Goal: Task Accomplishment & Management: Use online tool/utility

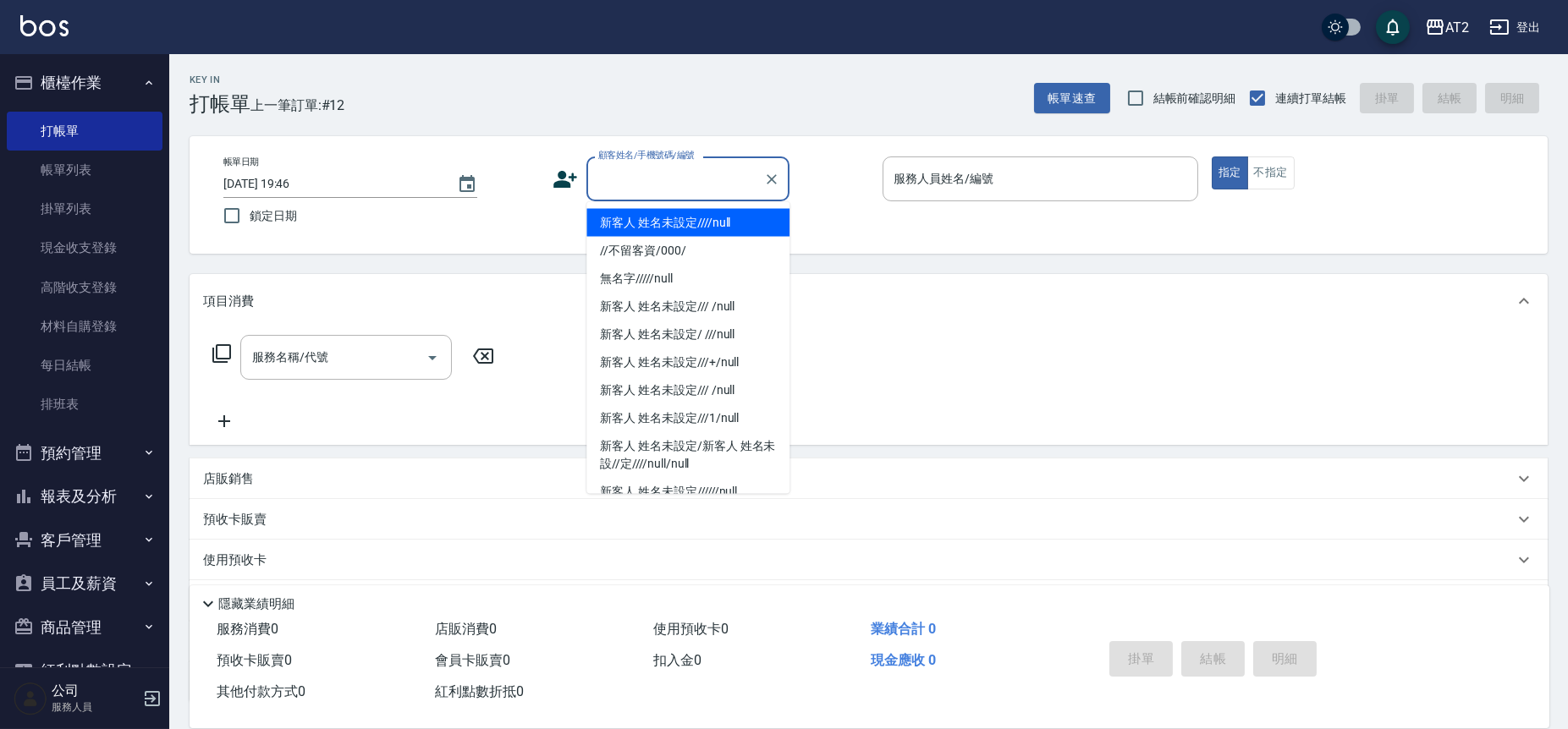
drag, startPoint x: 0, startPoint y: 0, endPoint x: 678, endPoint y: 185, distance: 702.8
click at [678, 185] on input "顧客姓名/手機號碼/編號" at bounding box center [675, 178] width 162 height 30
type input "新客人 姓名未設定////null"
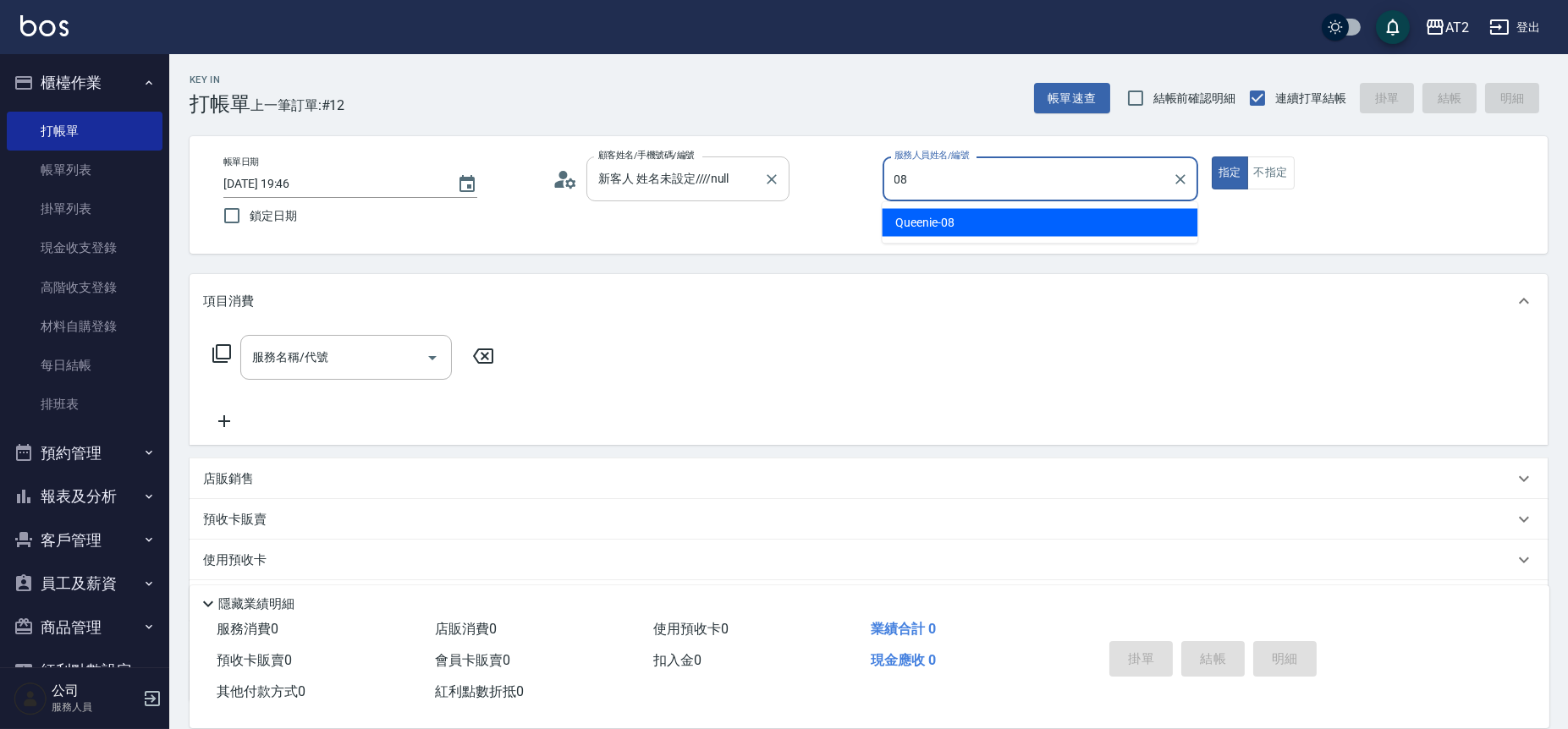
type input "Queenie-08"
type button "true"
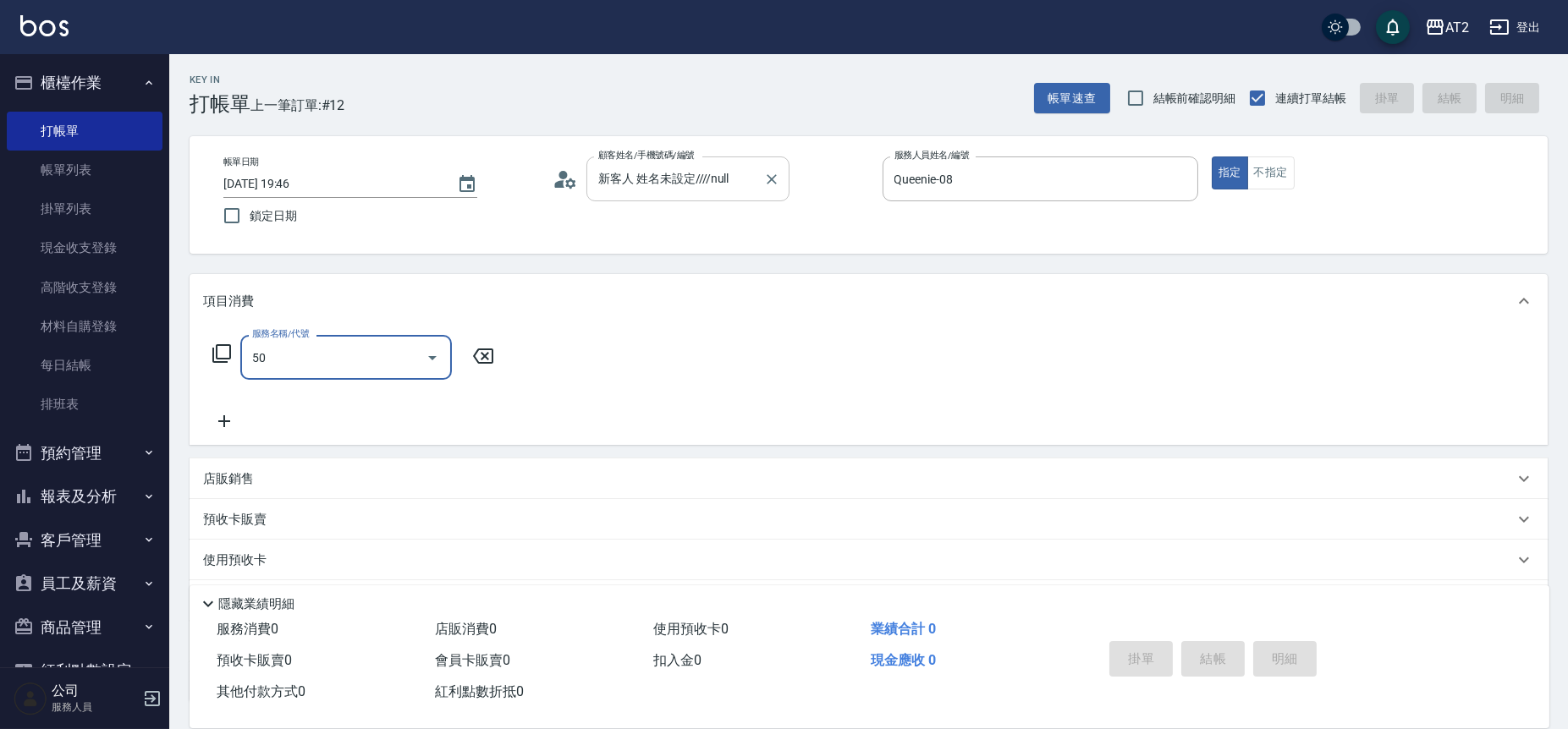
type input "501"
type input "100"
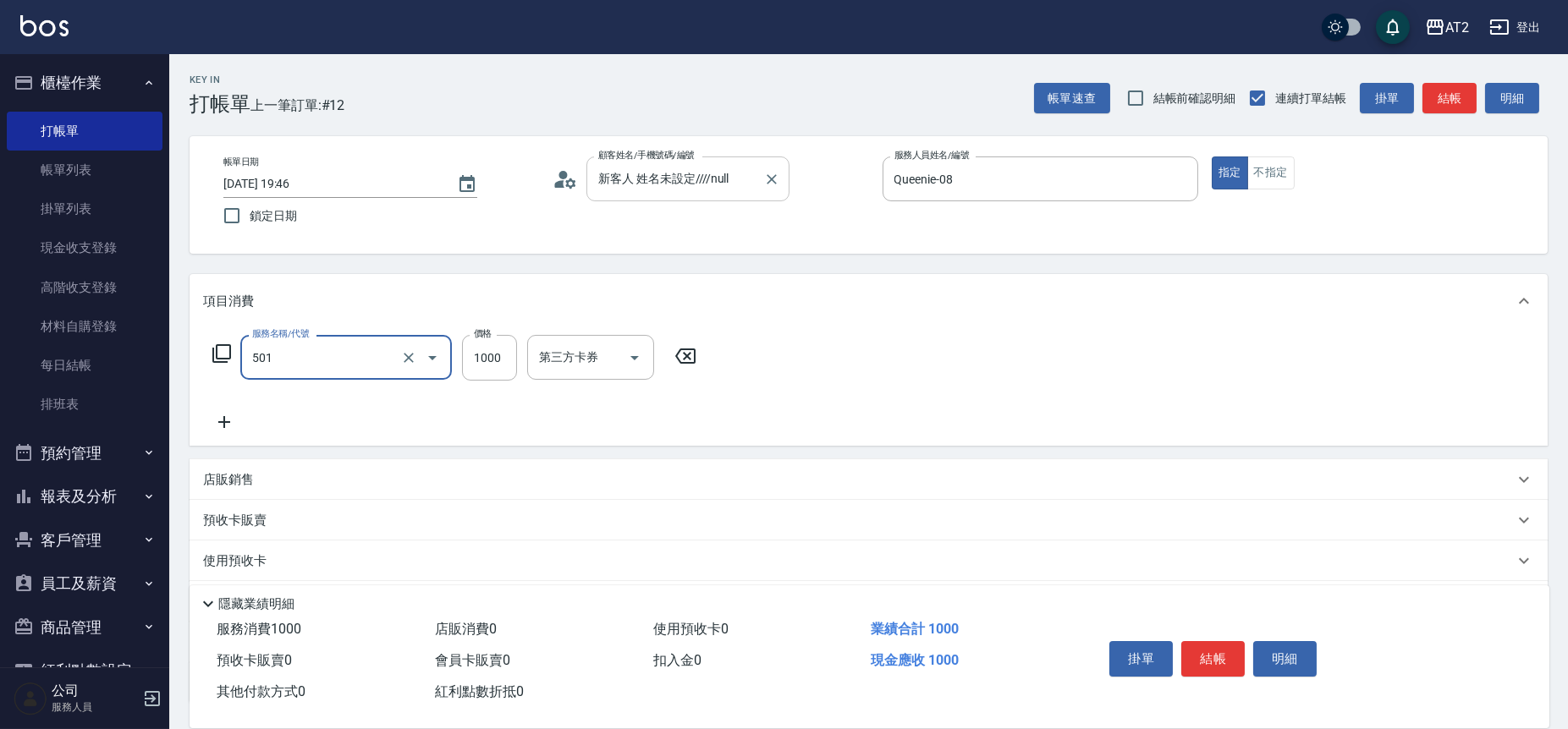
type input "染髮(501)"
type input "0"
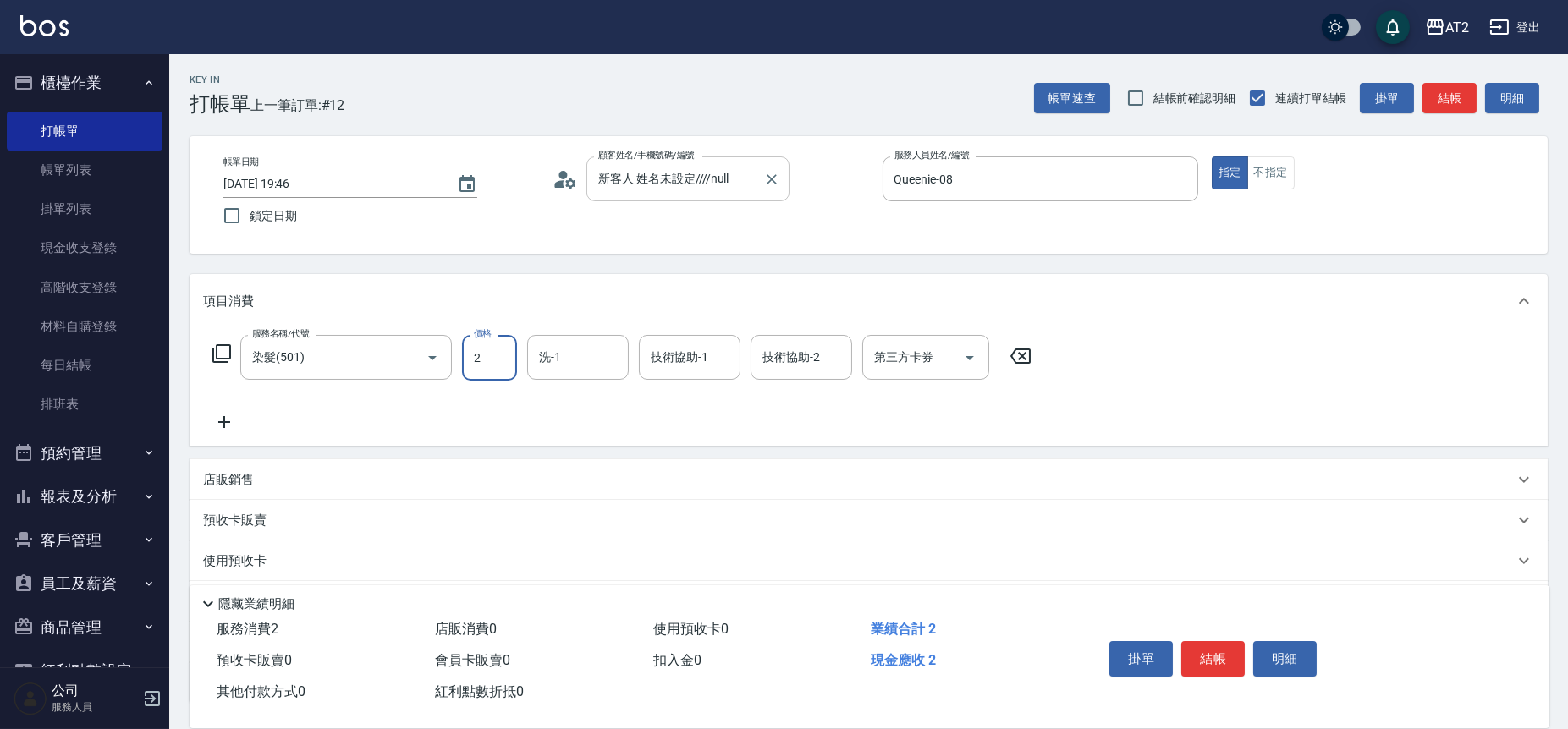
type input "20"
type input "209"
type input "200"
type input "2099"
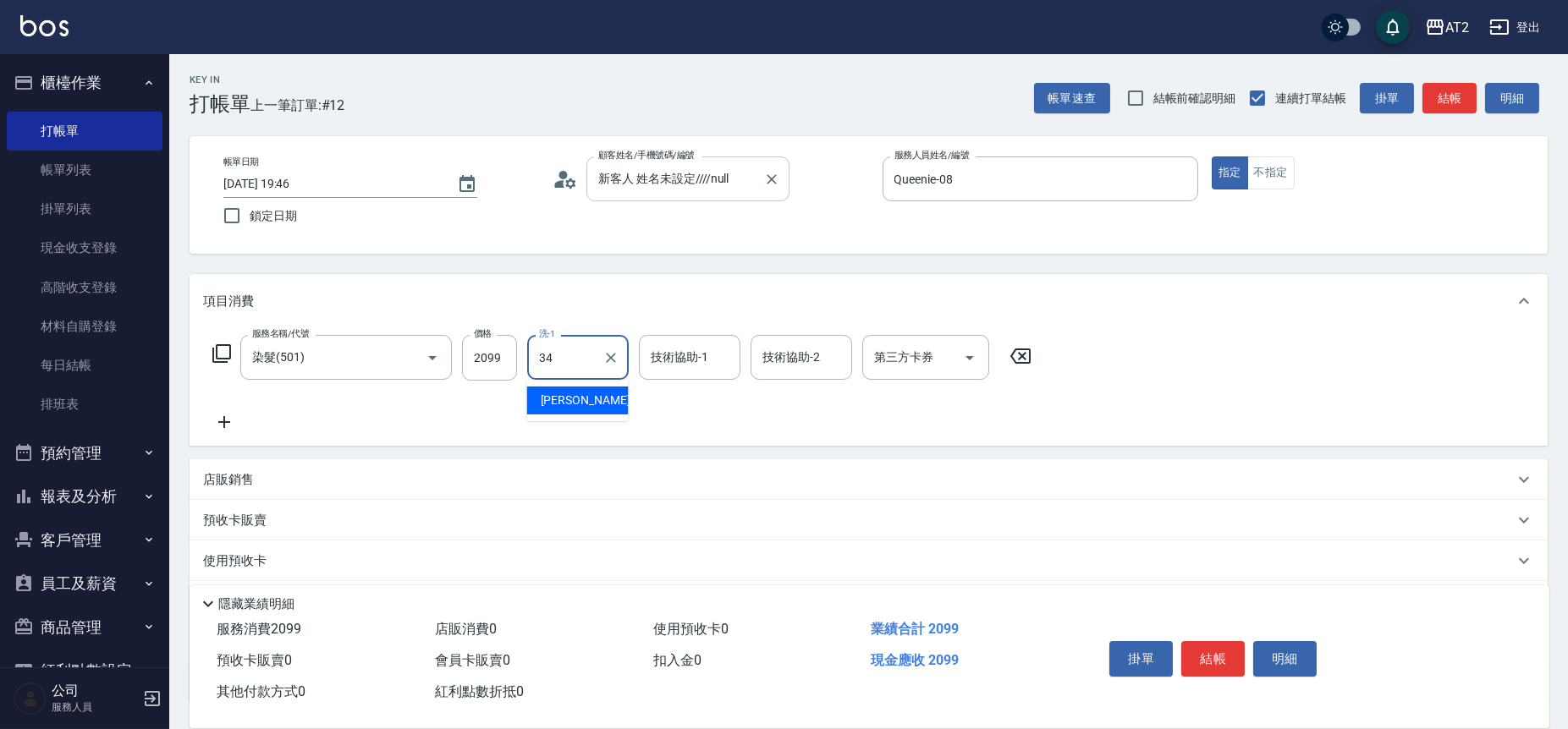
type input "小潔-34"
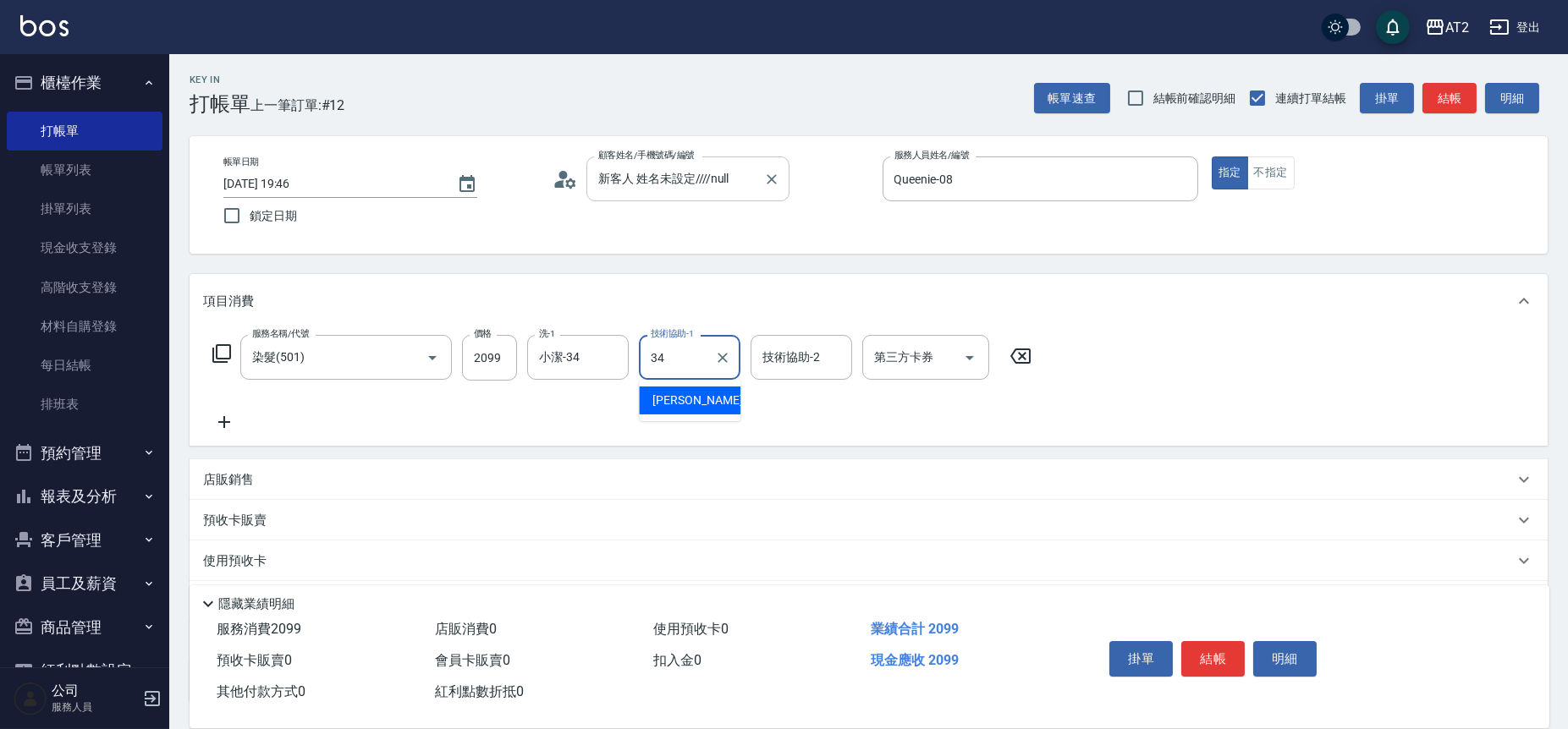
type input "小潔-34"
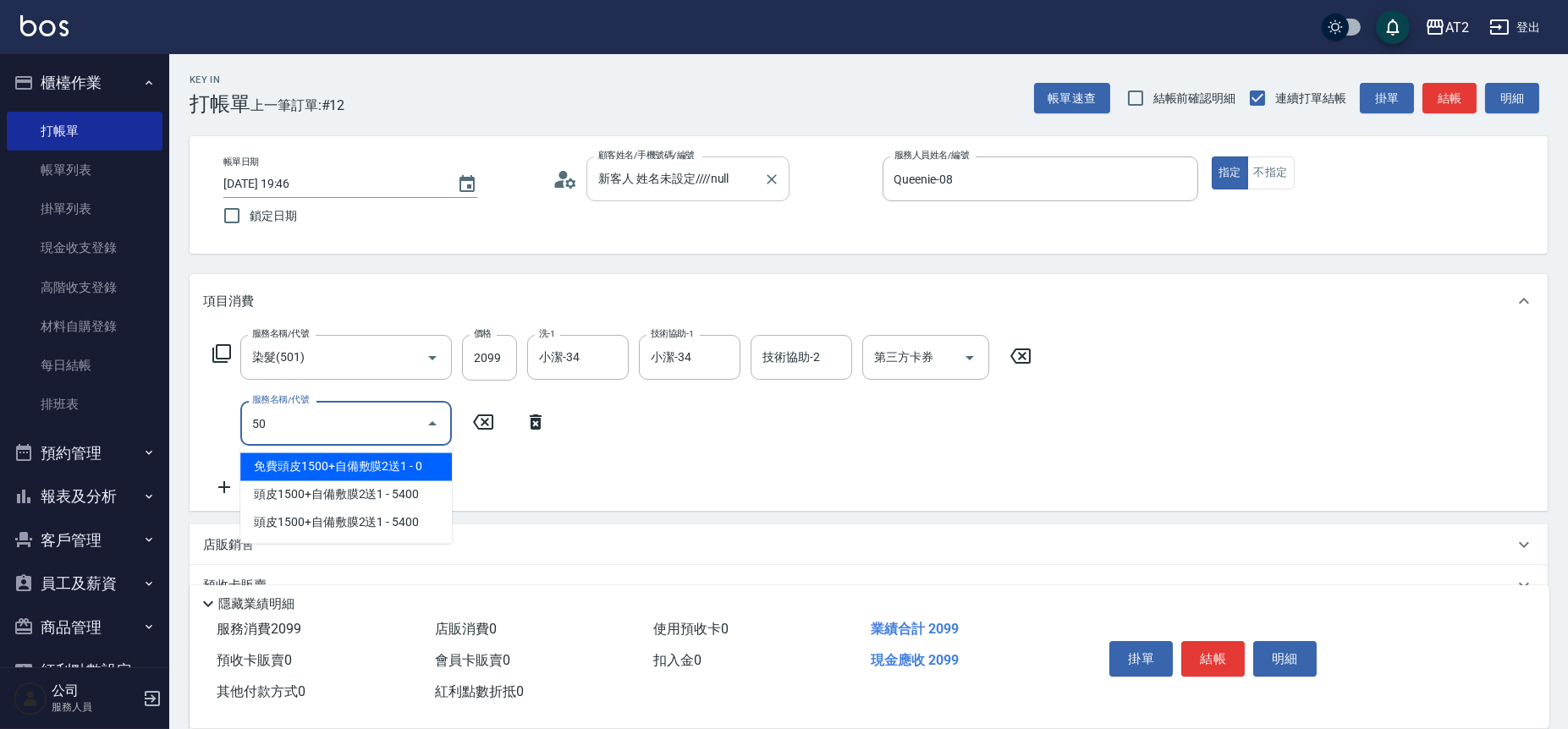
type input "502"
type input "250"
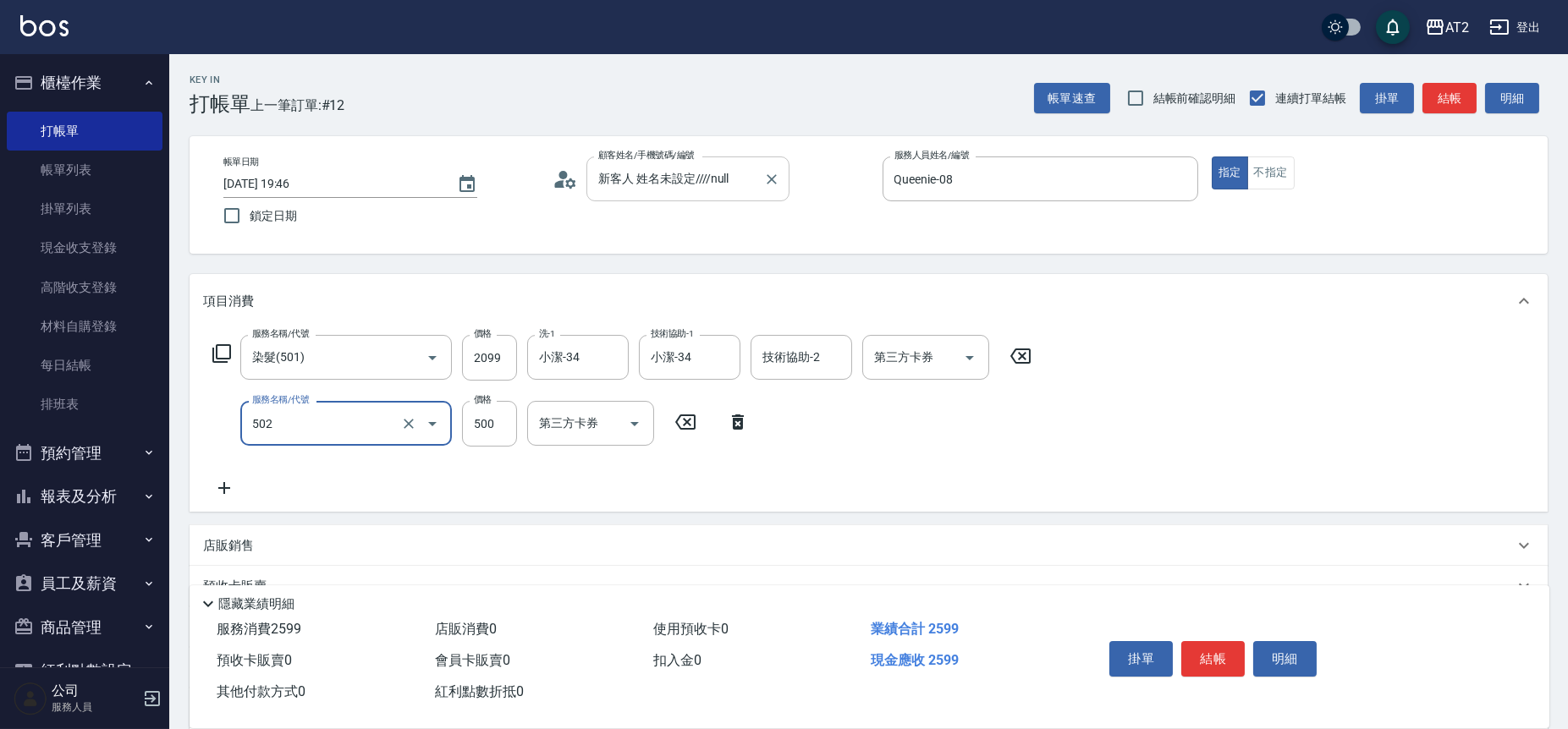
type input "漂髮(502)"
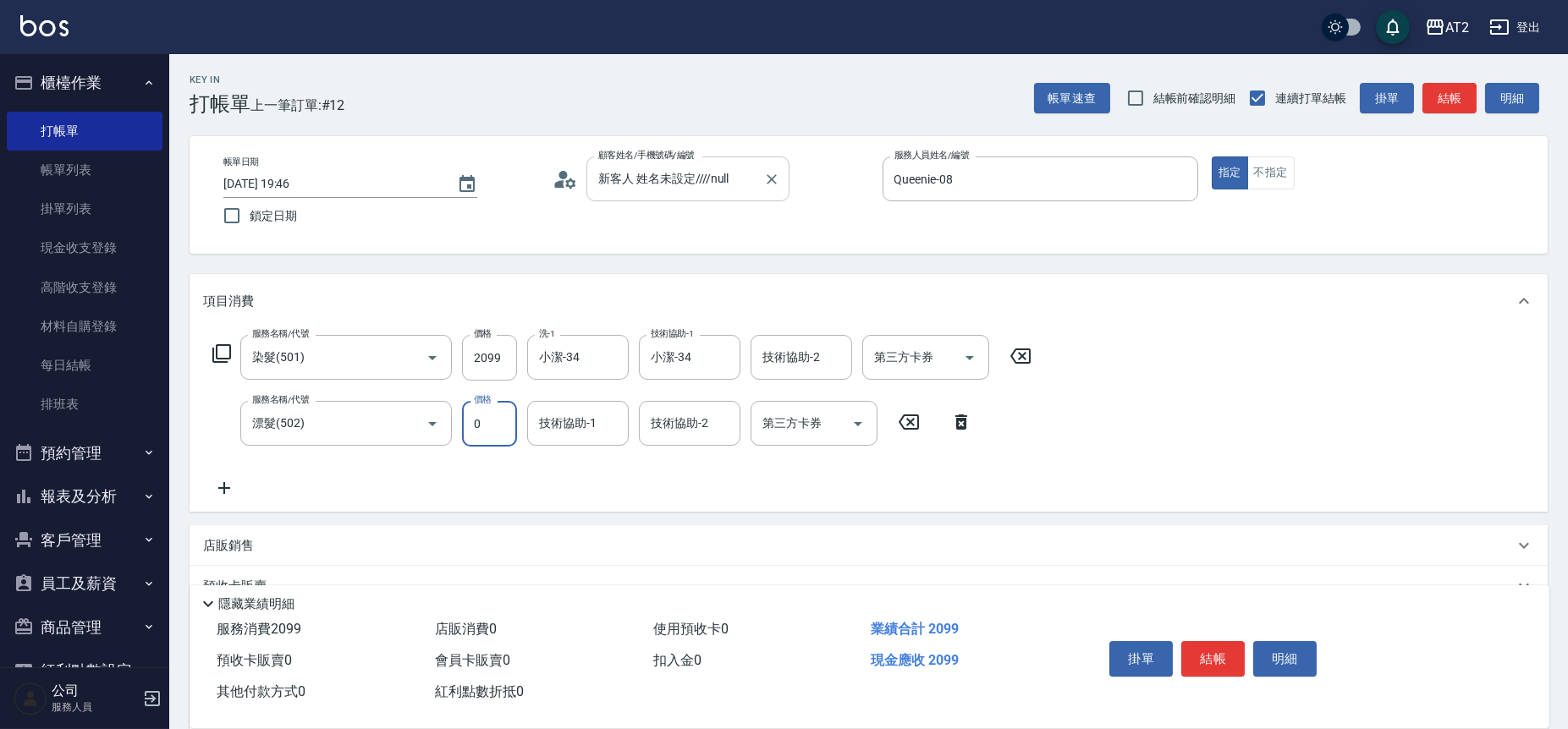
type input "200"
type input "0"
type input "小潔-34"
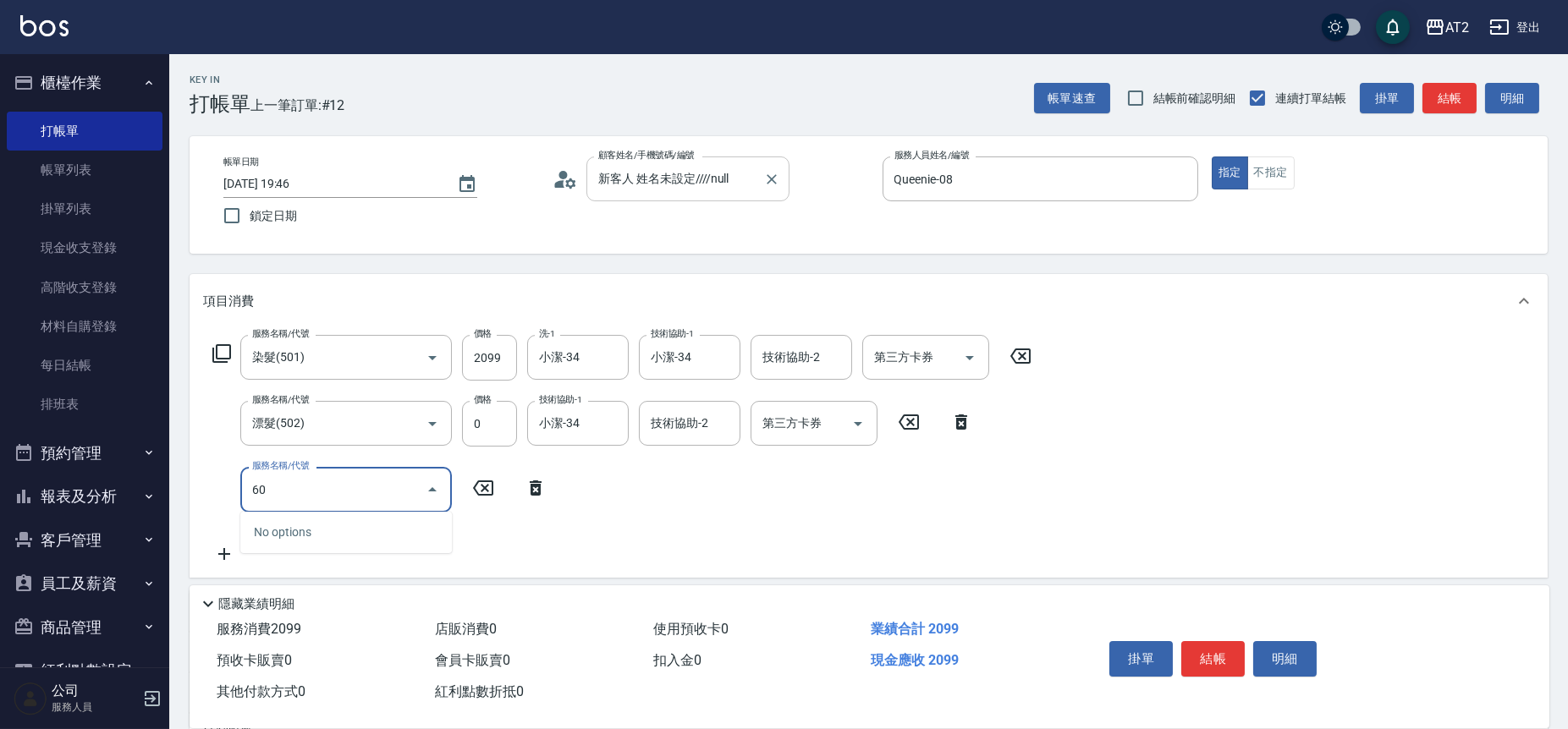
type input "601"
type input "300"
type input "自備護髮(601)"
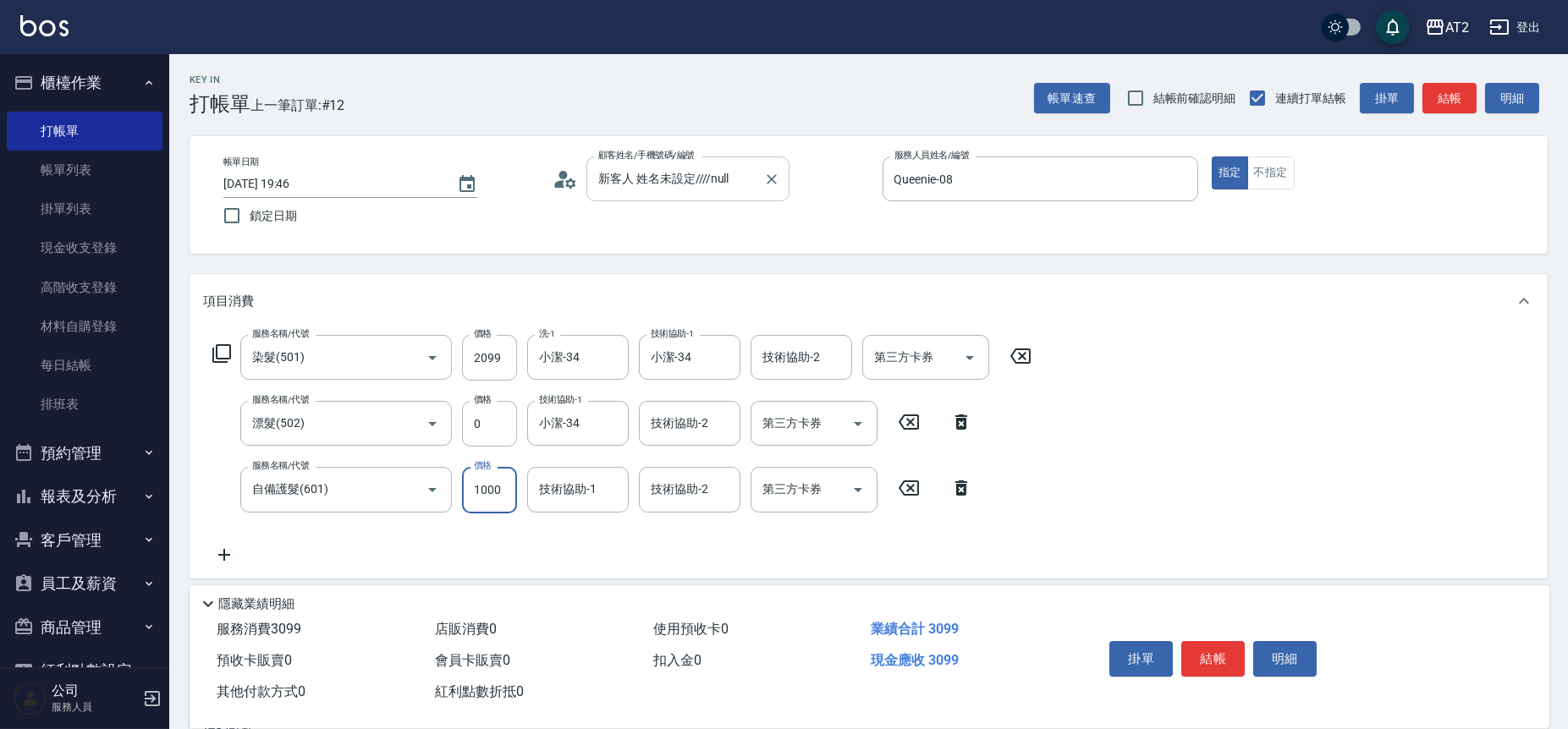
type input "2"
type input "210"
type input "27"
type input "230"
type input "270"
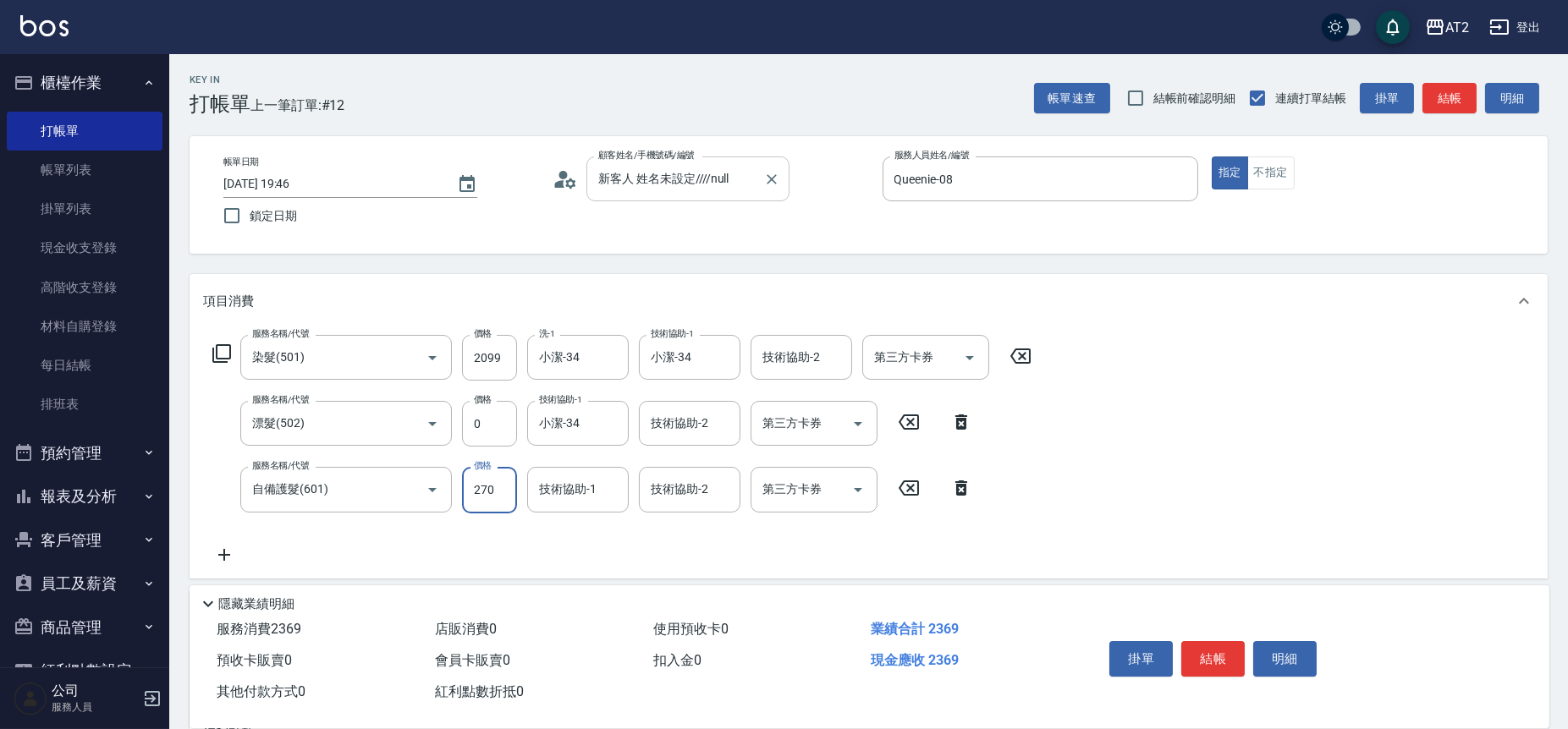
type input "470"
type input "2700"
type input "小潔-34"
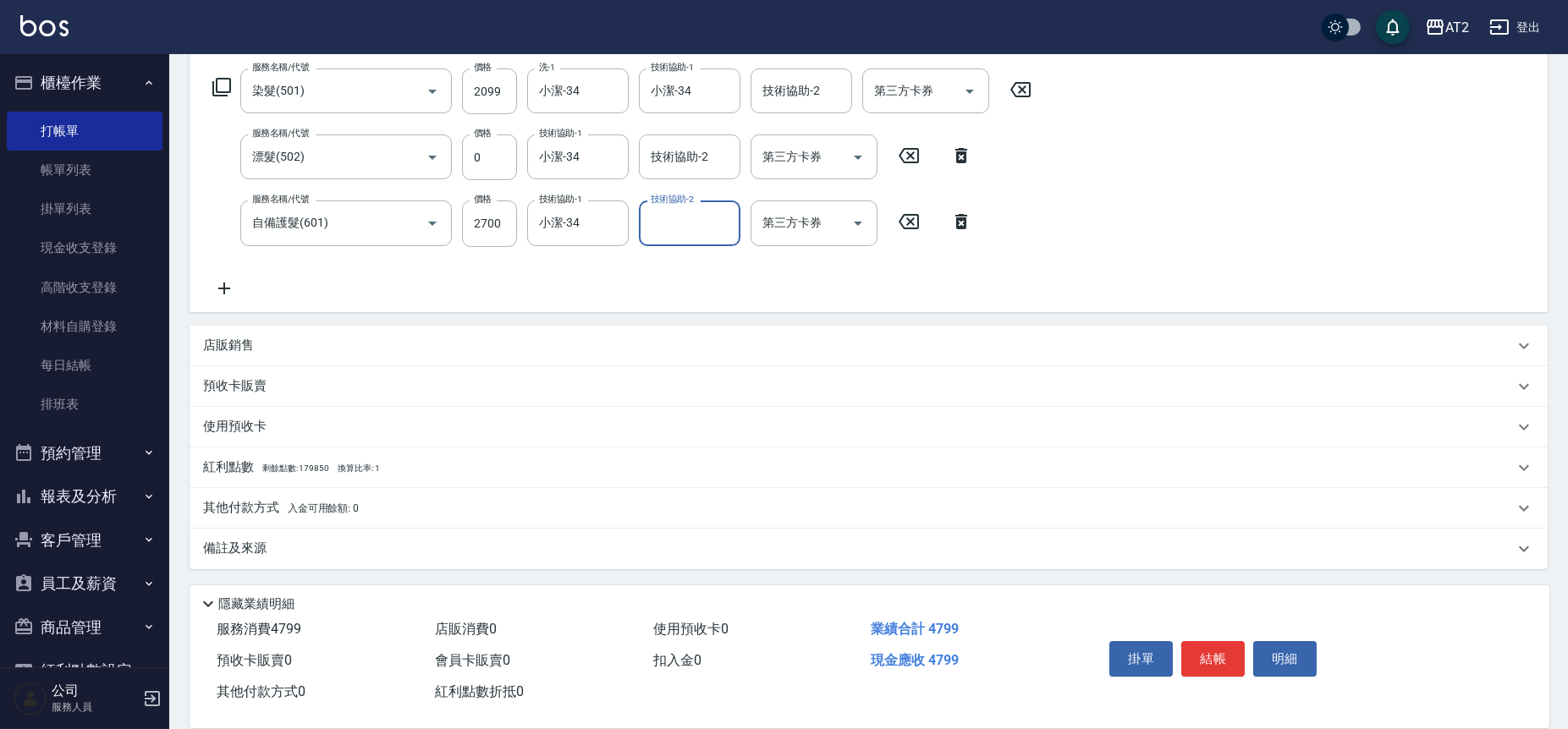
click at [442, 524] on div "其他付款方式 入金可用餘額: 0" at bounding box center [869, 508] width 1358 height 40
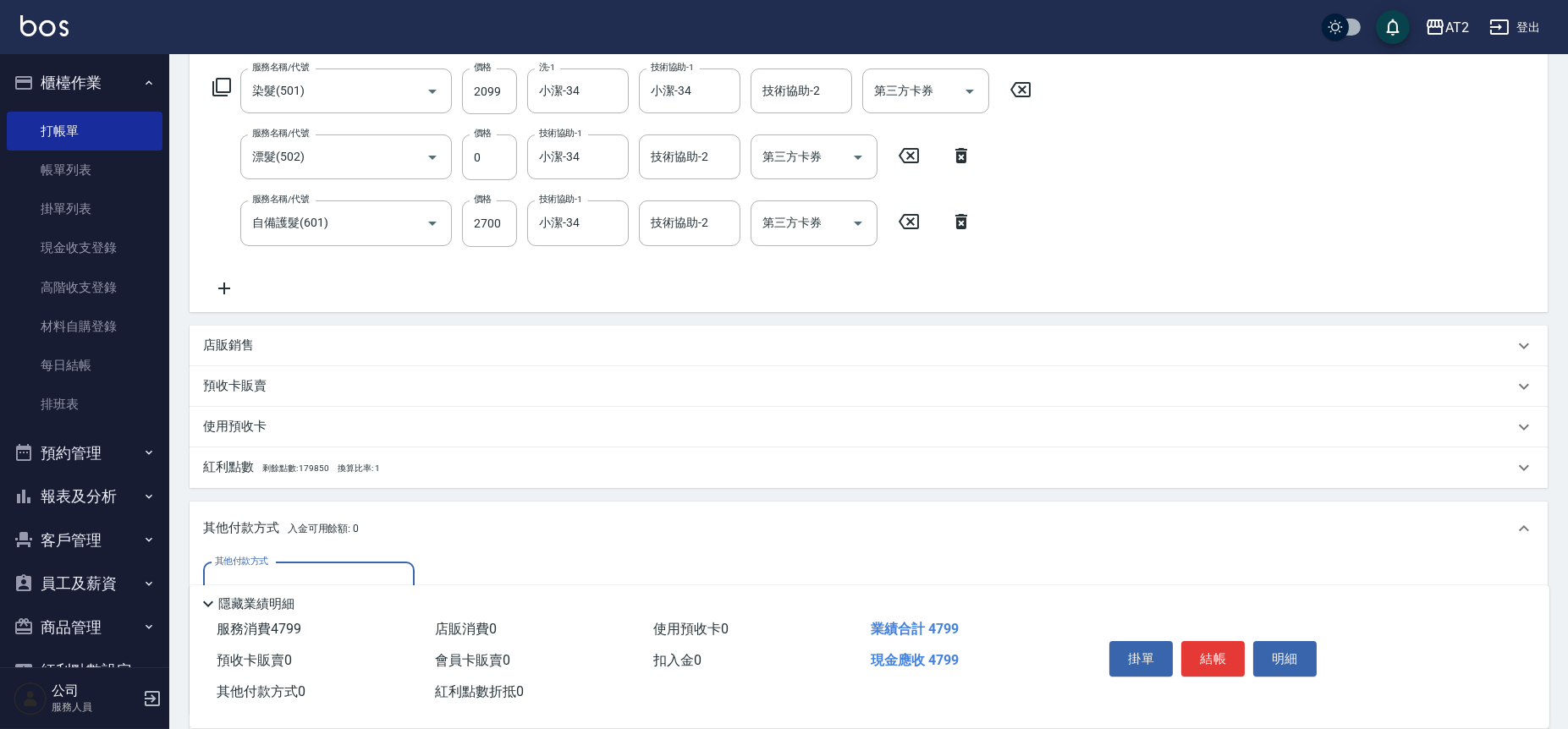
scroll to position [0, 0]
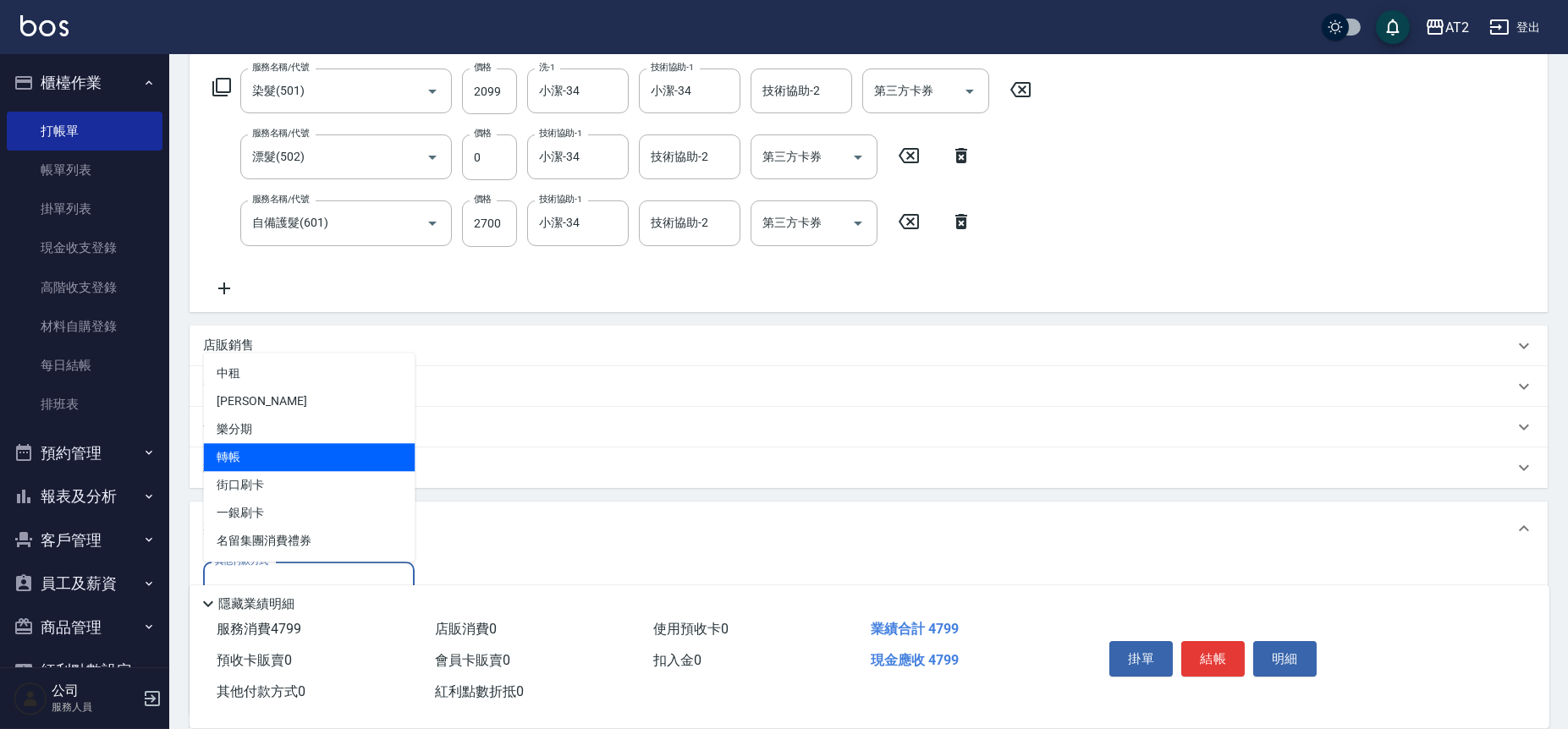
type input "轉帳"
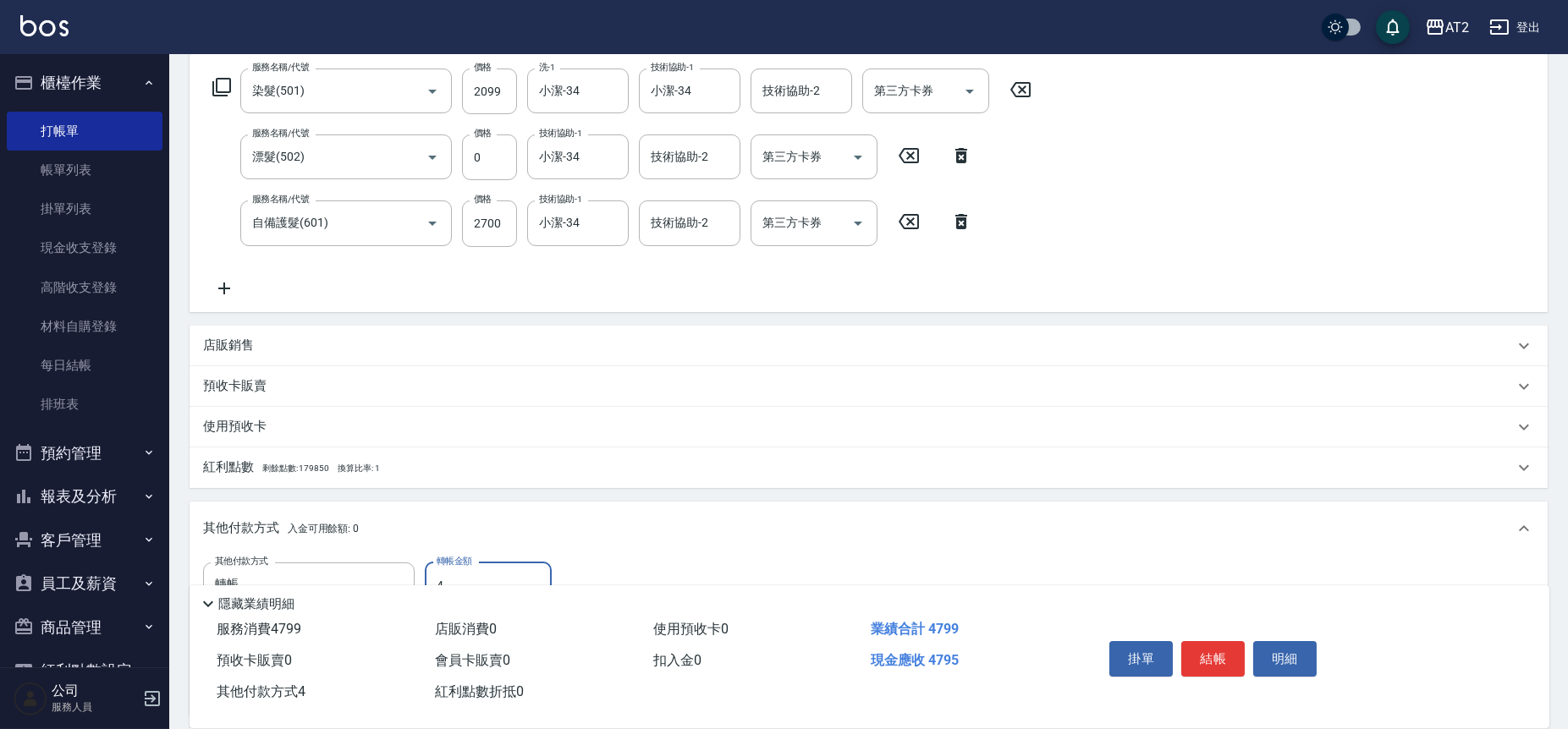
type input "47"
type input "430"
type input "479"
type input "0"
type input "4799"
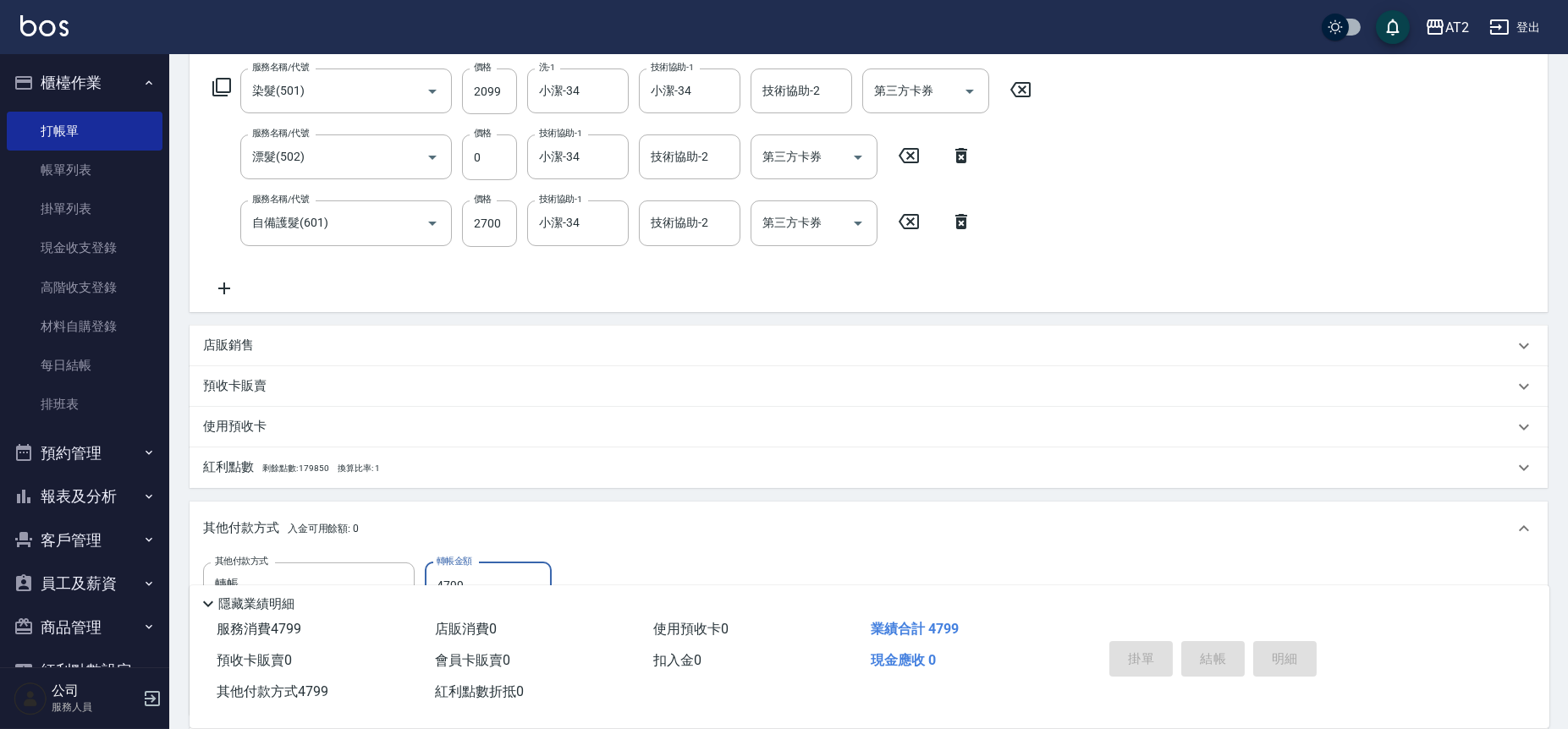
type input "[DATE] 20:34"
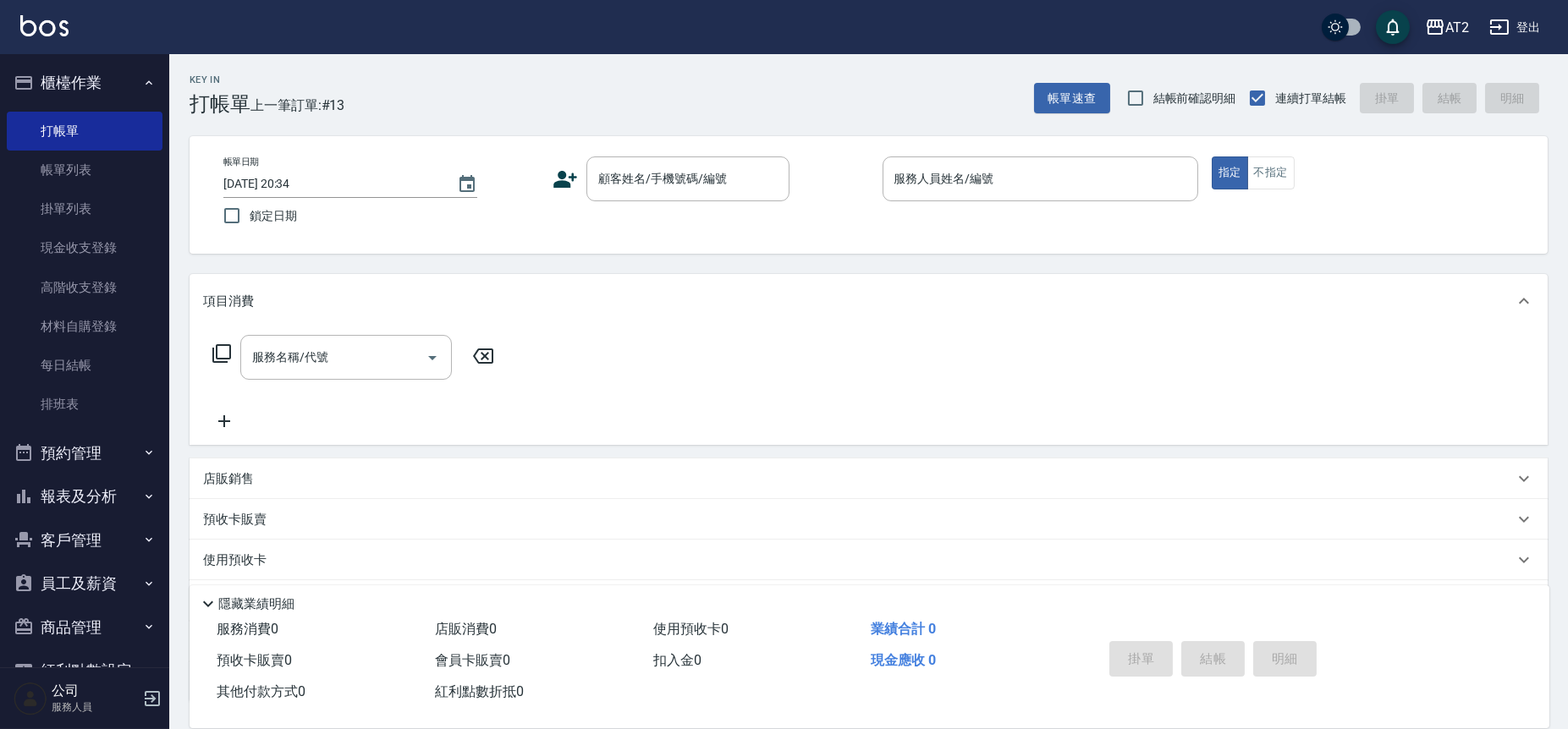
drag, startPoint x: 6, startPoint y: 488, endPoint x: 35, endPoint y: 481, distance: 29.8
drag, startPoint x: 35, startPoint y: 481, endPoint x: 422, endPoint y: 202, distance: 477.1
drag, startPoint x: 422, startPoint y: 202, endPoint x: 499, endPoint y: 68, distance: 154.5
click at [499, 68] on div "Key In 打帳單 上一筆訂單:#13 帳單速查 結帳前確認明細 連續打單結帳 掛單 結帳 明細" at bounding box center [858, 85] width 1378 height 62
click at [53, 95] on button "櫃檯作業" at bounding box center [85, 83] width 156 height 44
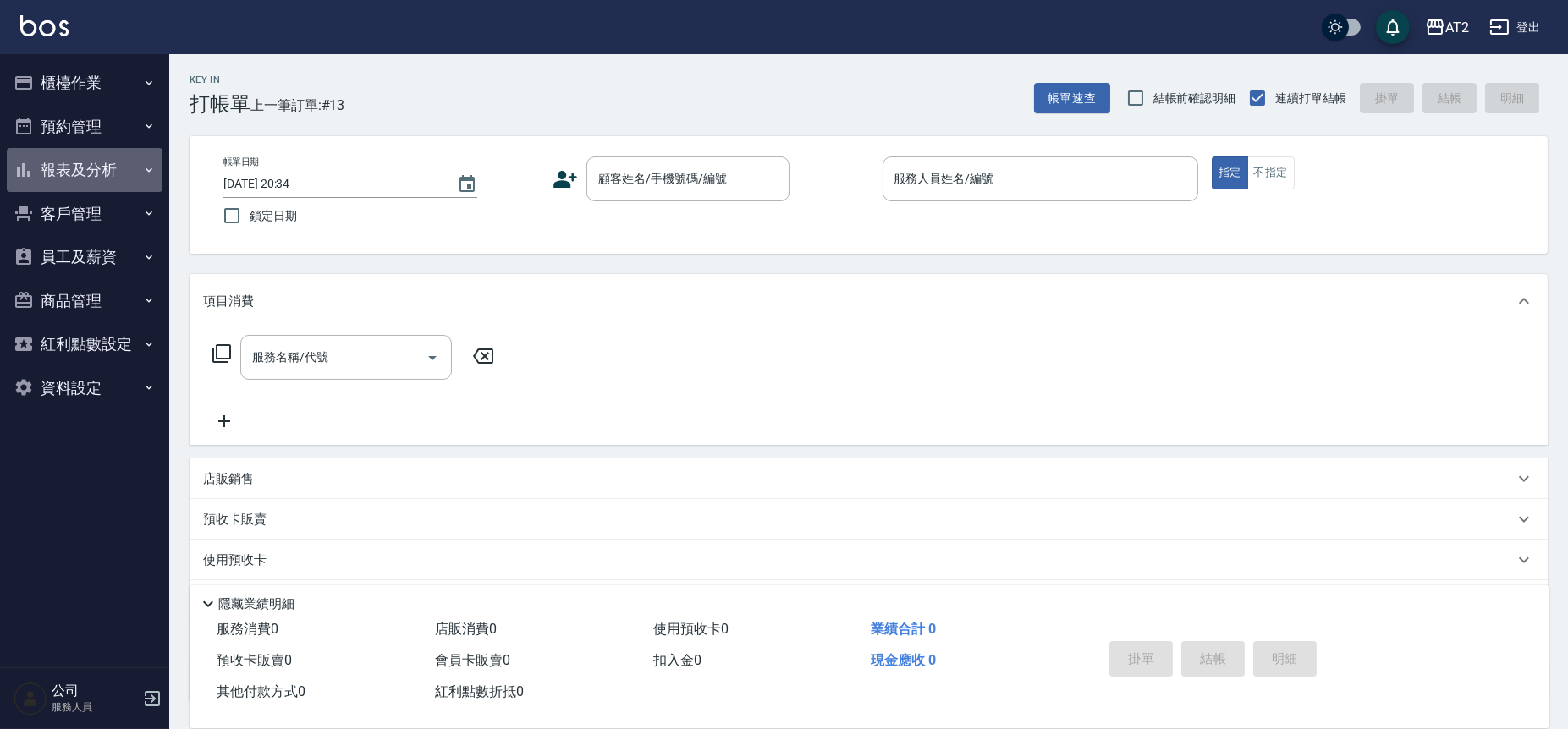
click at [126, 185] on button "報表及分析" at bounding box center [85, 169] width 156 height 44
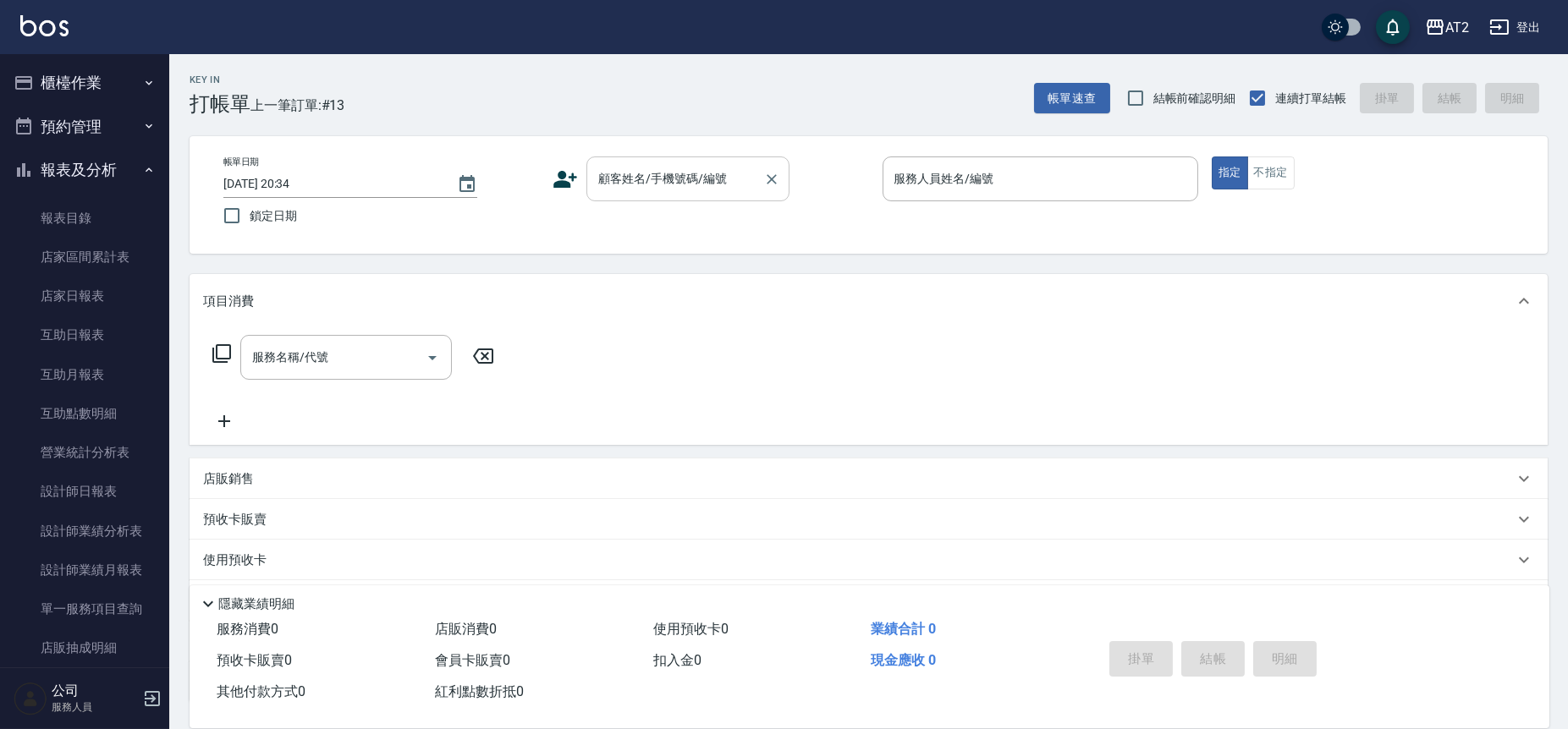
click at [644, 158] on div "顧客姓名/手機號碼/編號" at bounding box center [688, 179] width 203 height 45
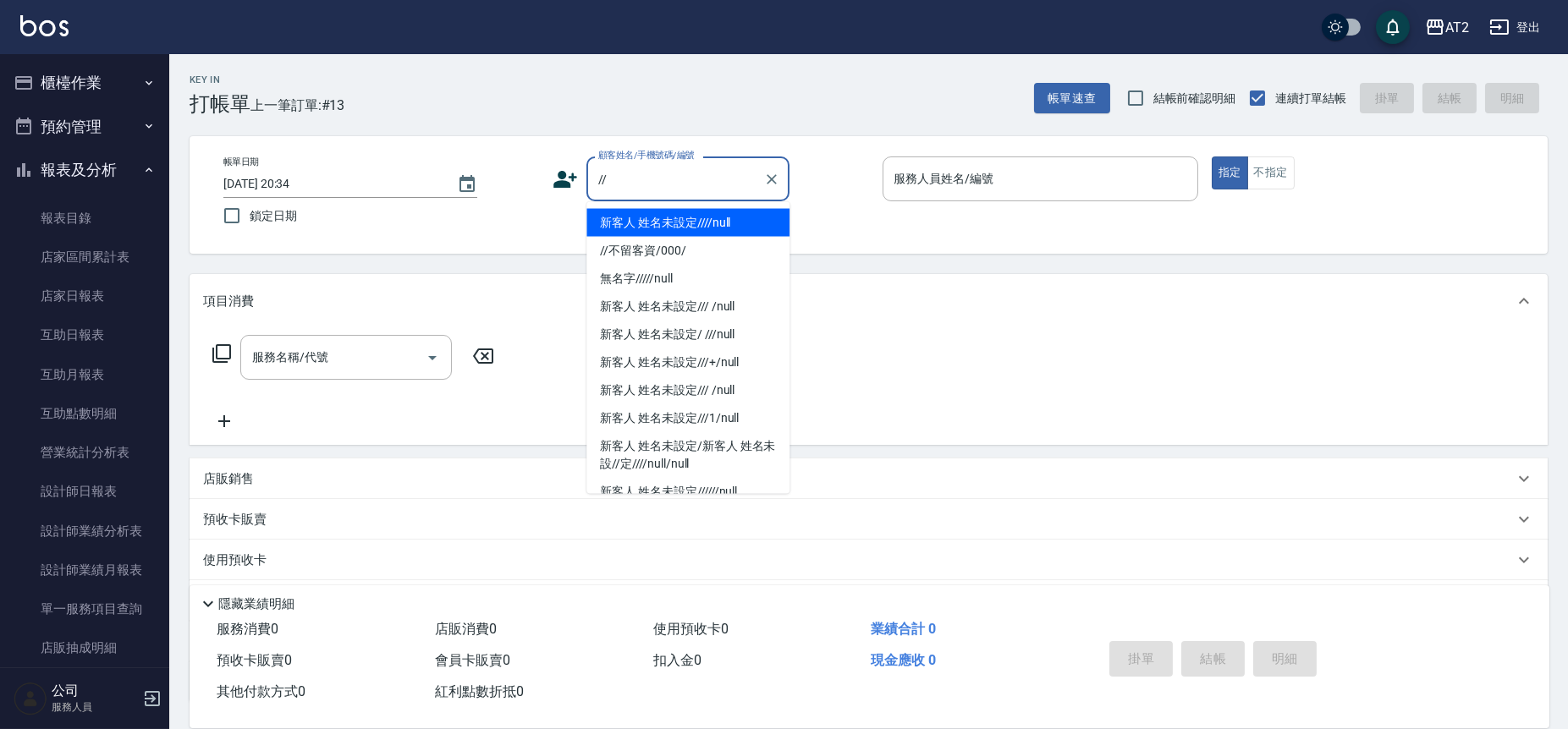
type input "新客人 姓名未設定////null"
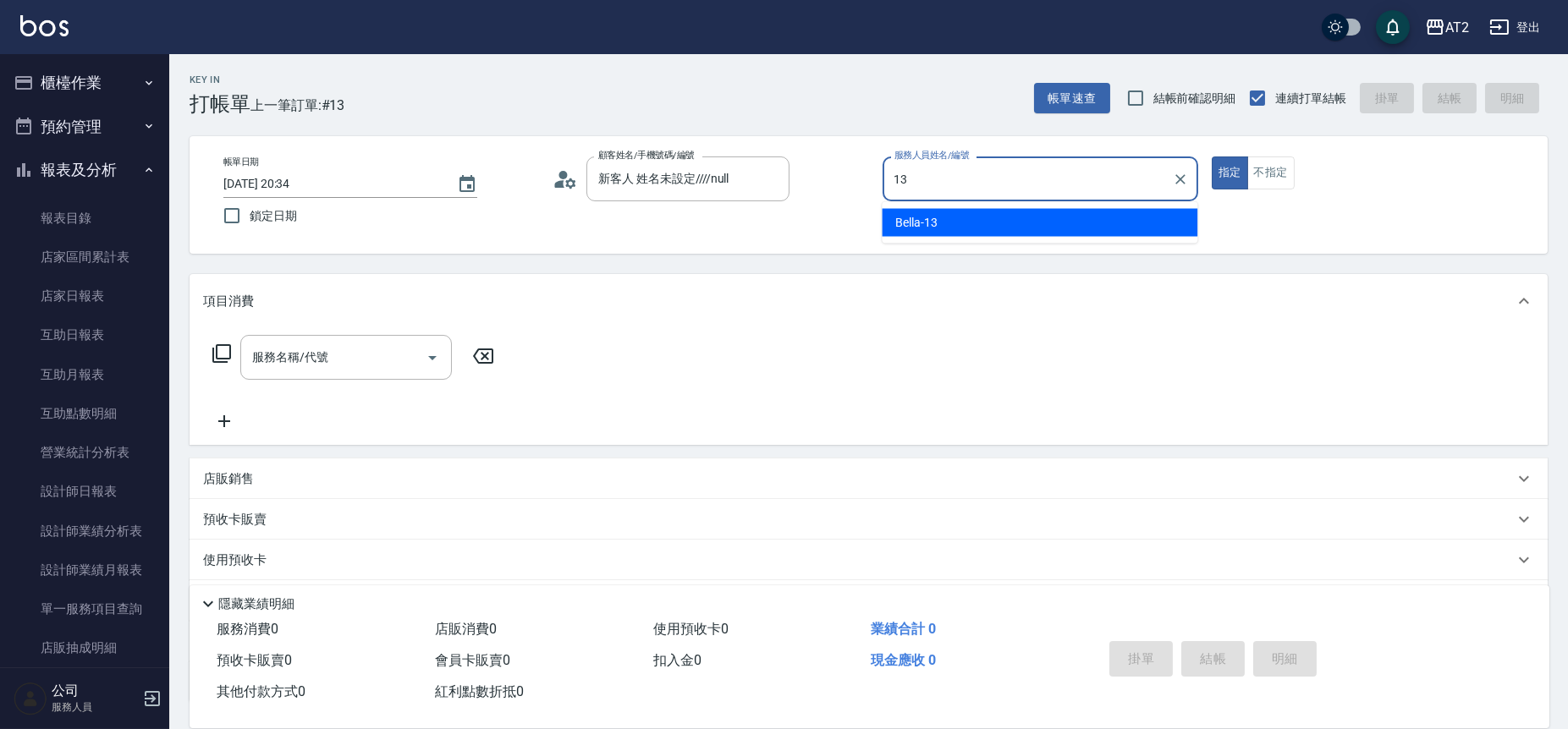
type input "Bella-13"
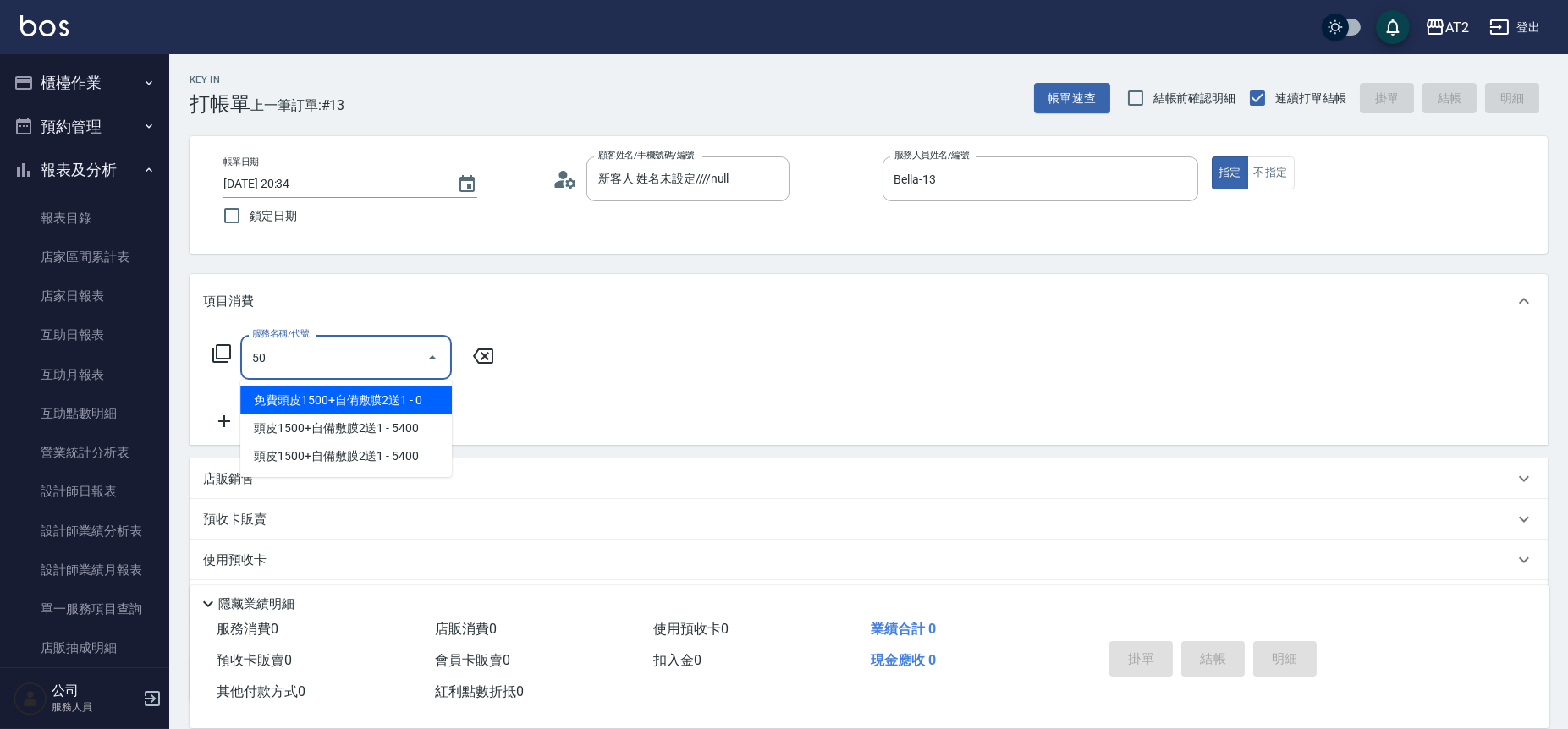
type input "501"
type input "100"
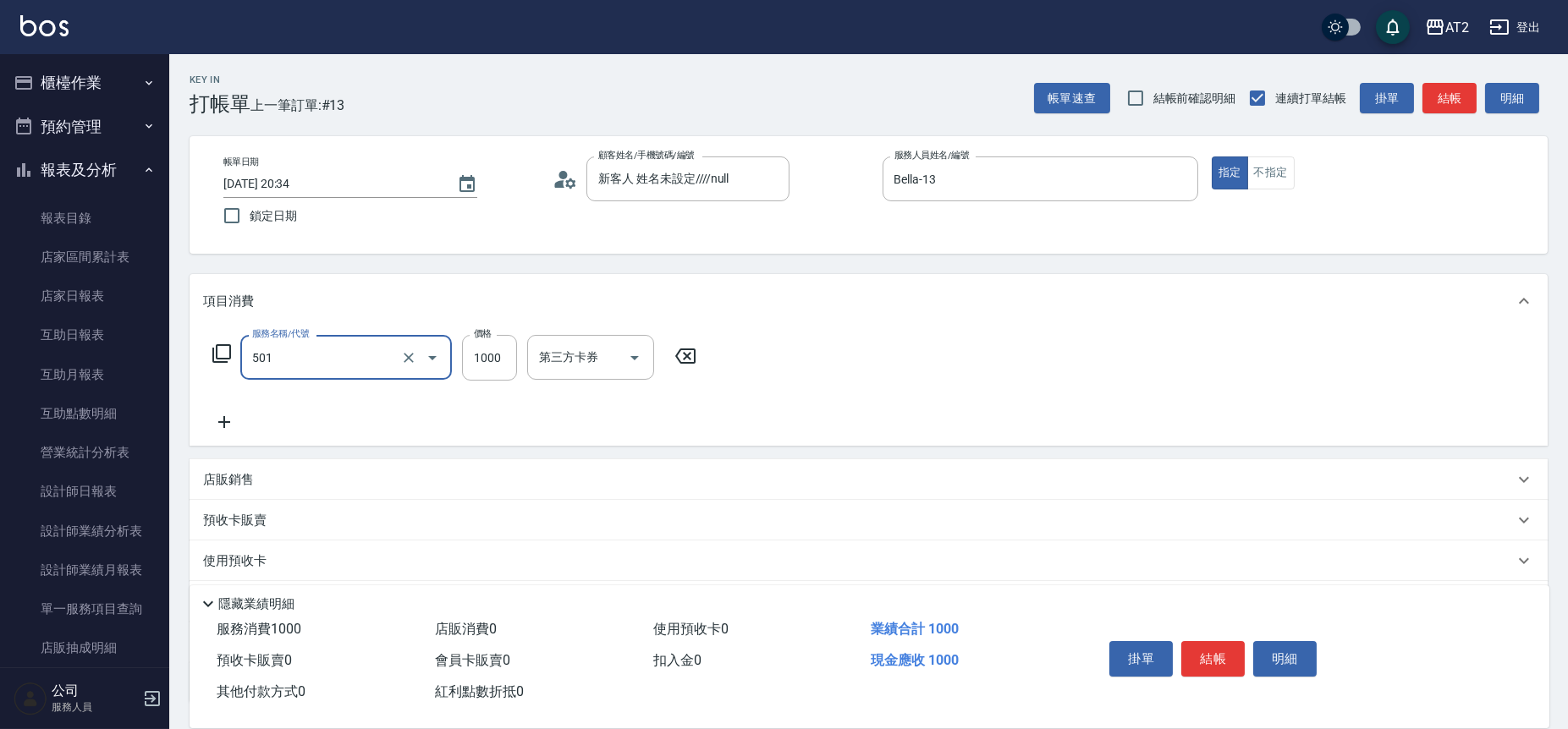
type input "染髮(501)"
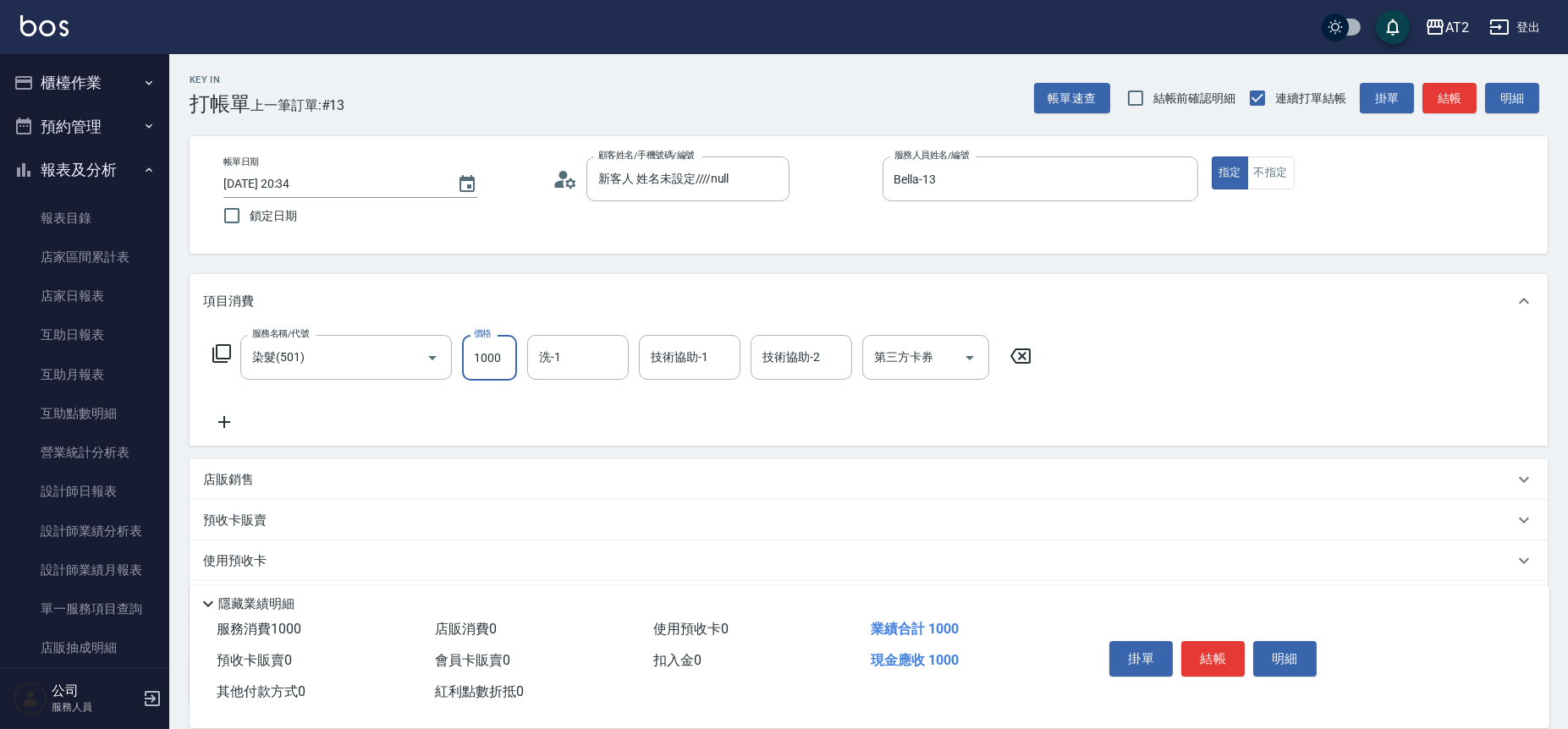
type input "0"
type input "19"
type input "10"
type input "198"
type input "190"
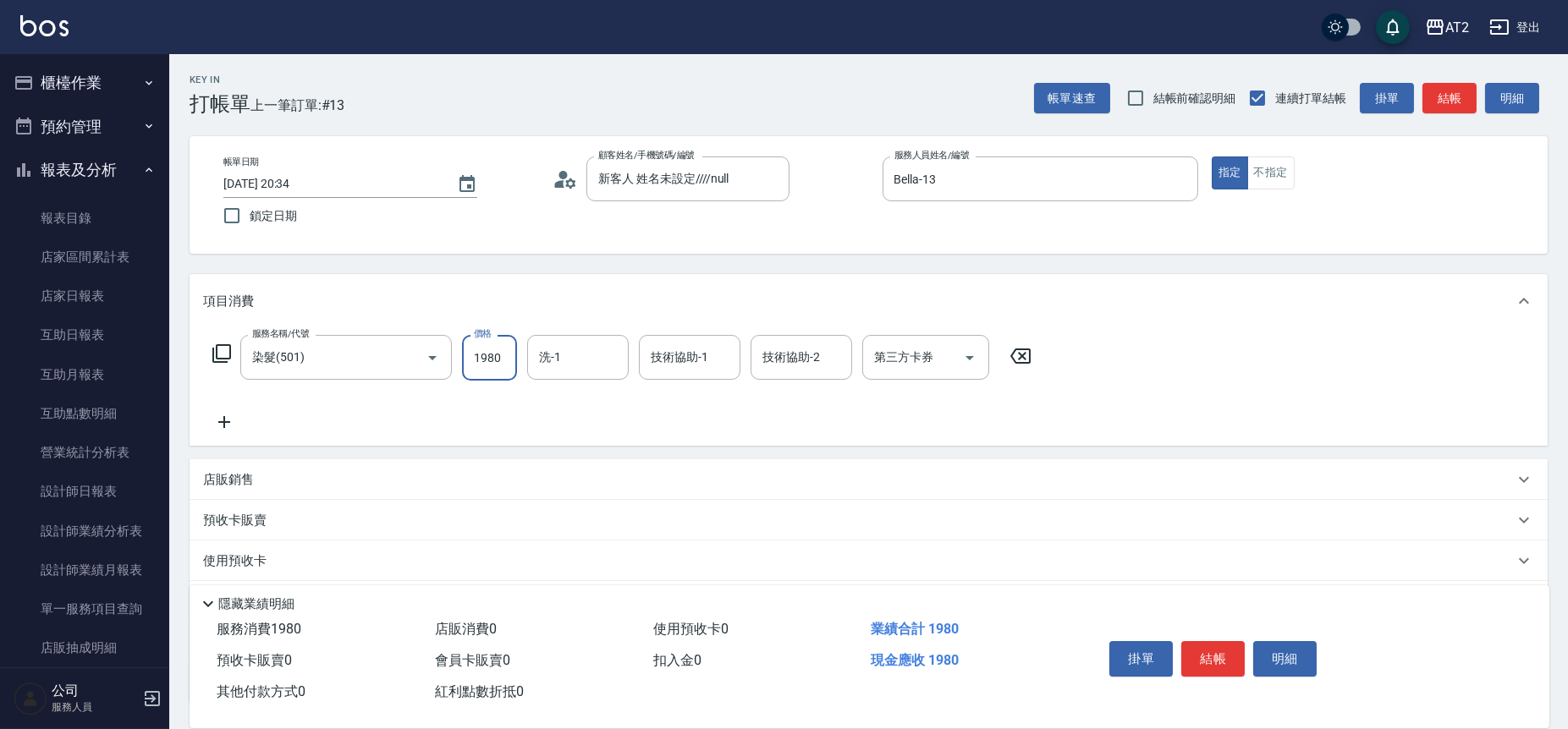
type input "1980"
type input "Ivy-48"
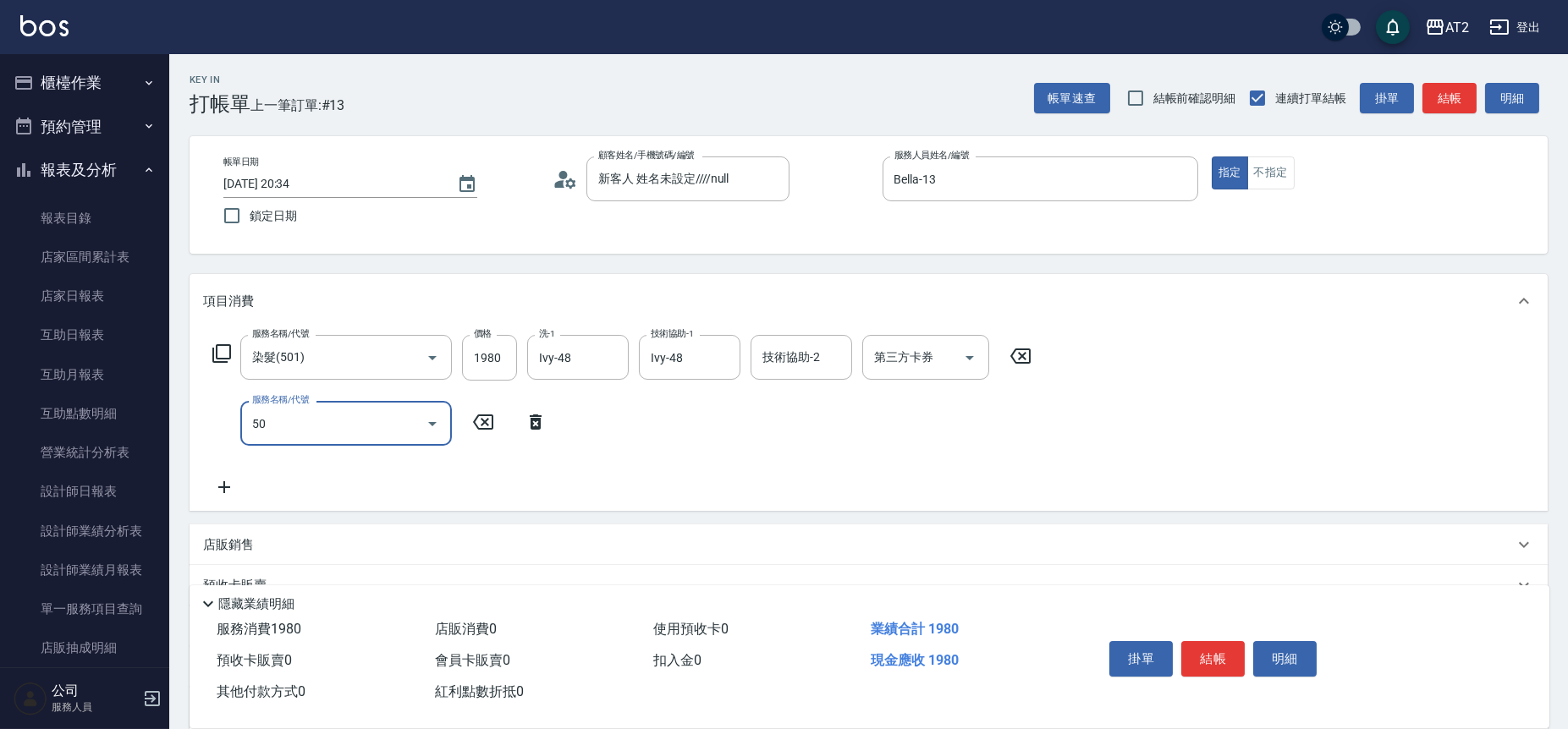
type input "502"
type input "240"
type input "漂髮(502)"
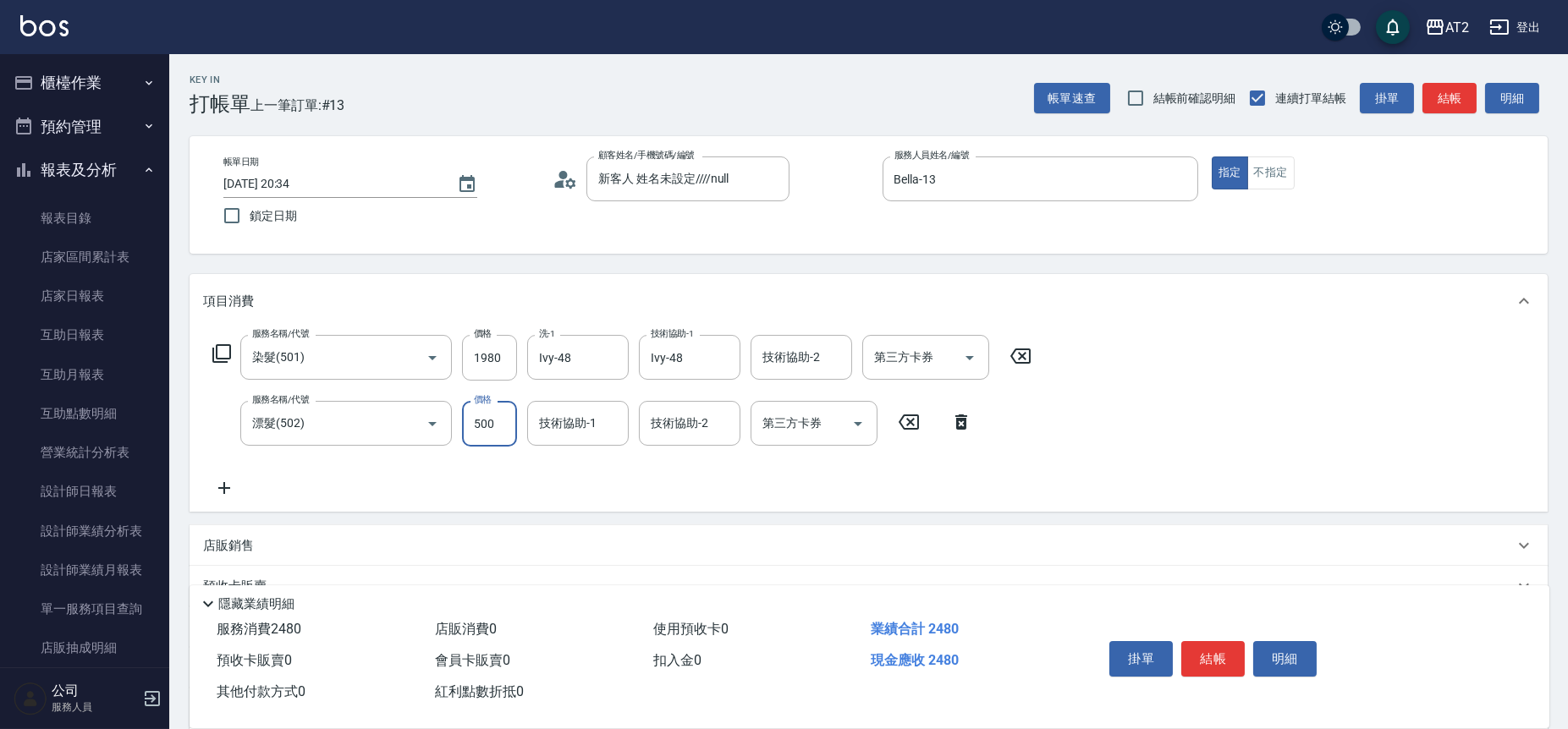
type input "190"
type input "7"
type input "200"
type input "70"
type input "260"
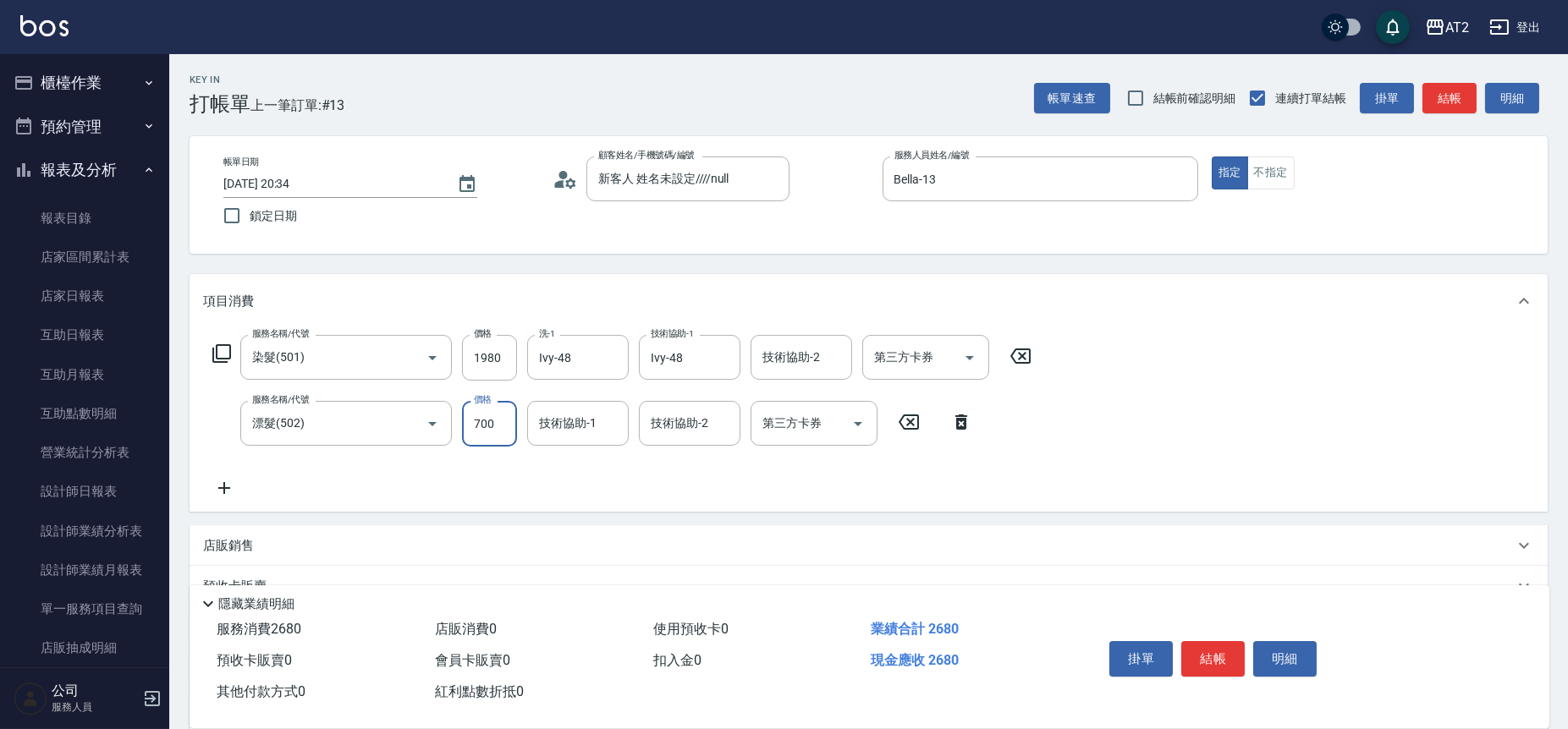
type input "700"
type input "Ivy-48"
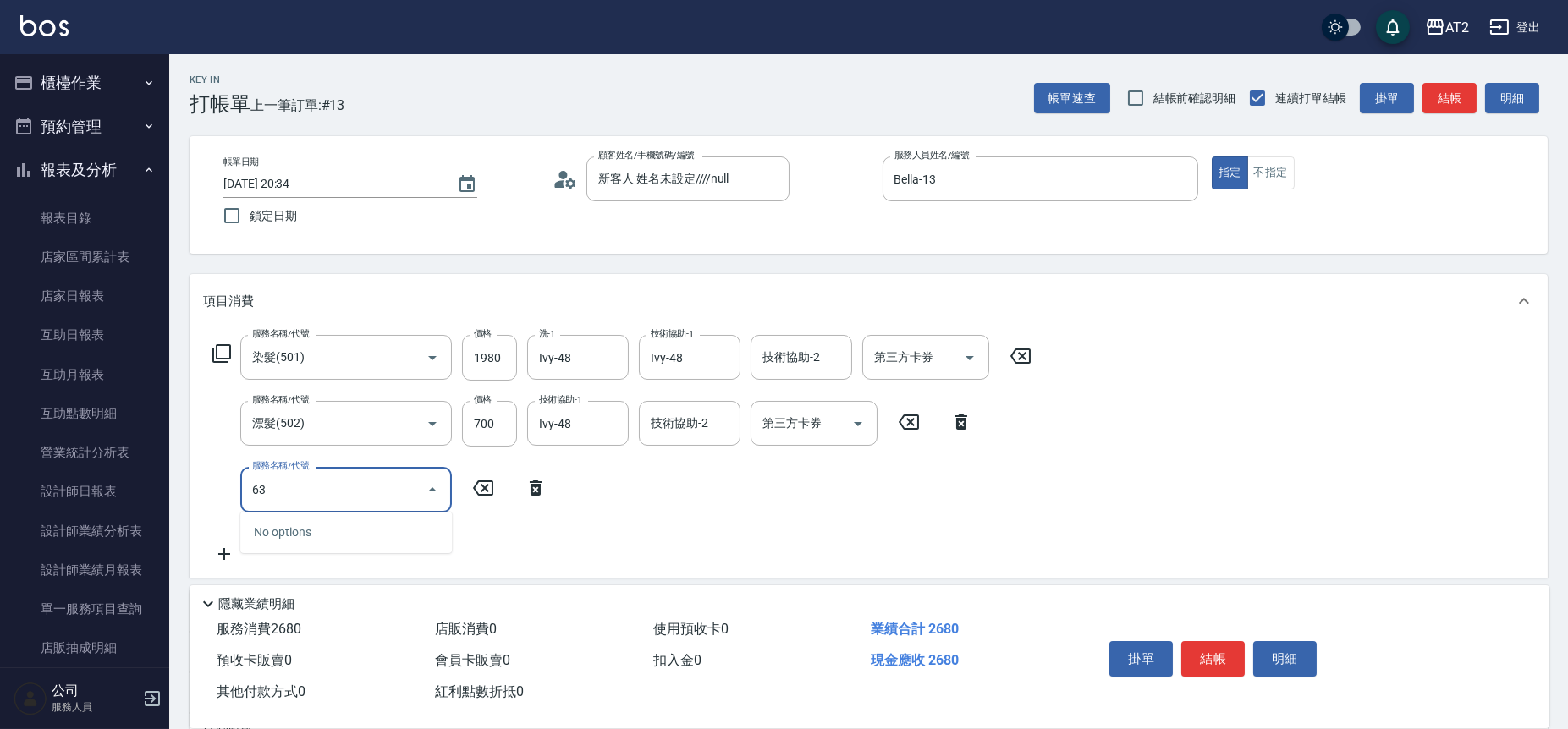
type input "630"
type input "760"
type input "京煥羽護髮長(630)"
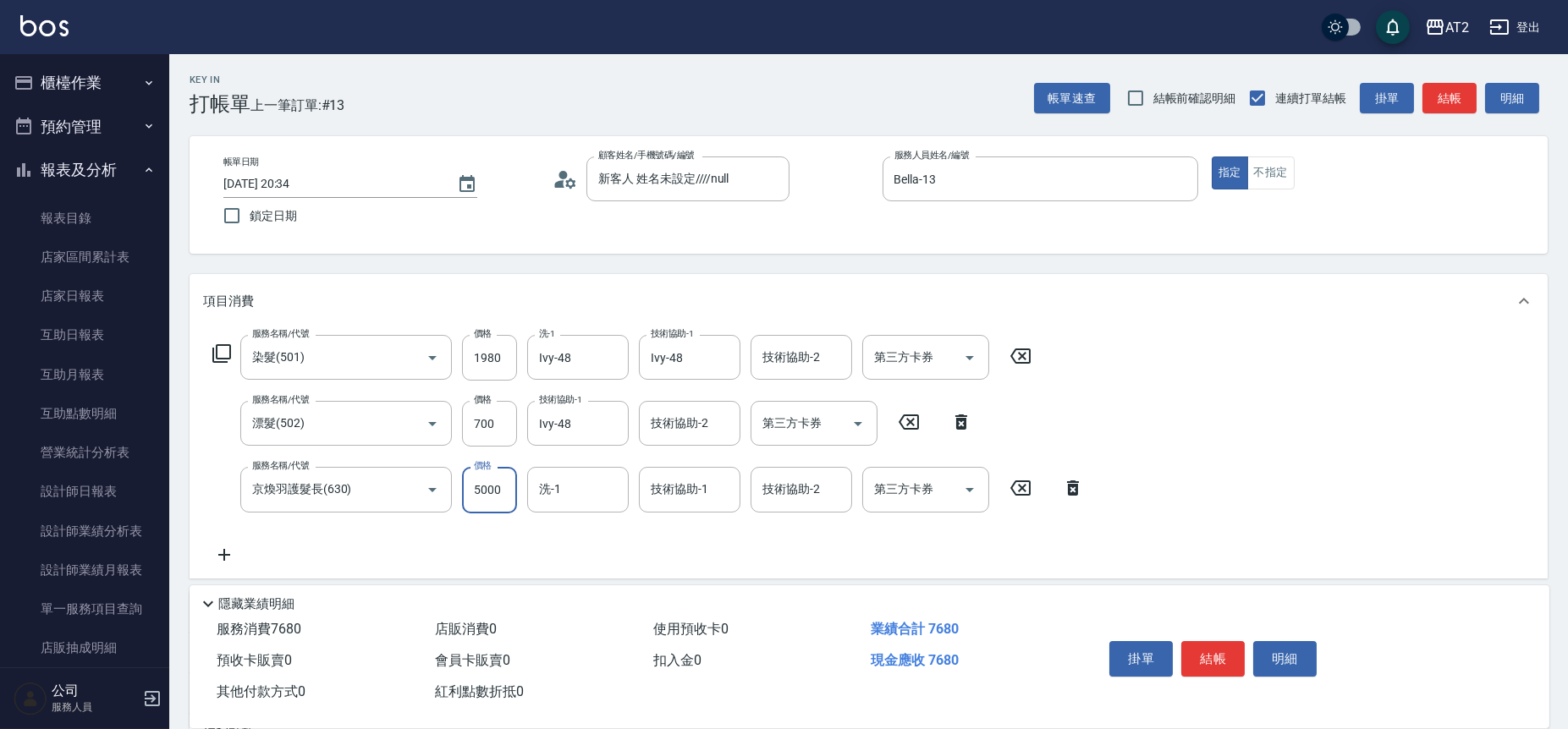
type input "260"
type input "4"
type input "270"
type input "450"
type input "710"
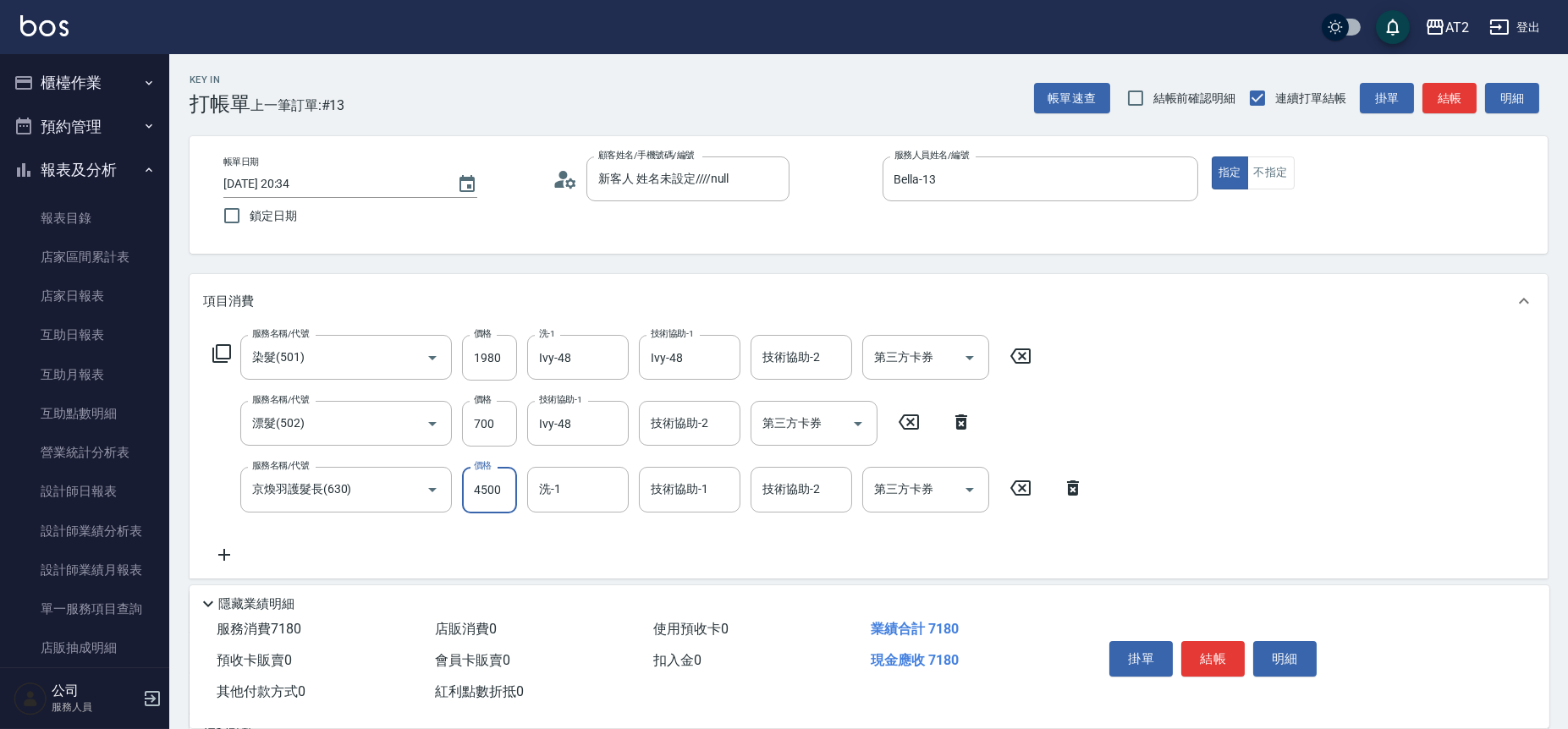
type input "4500"
type input "Ivy-48"
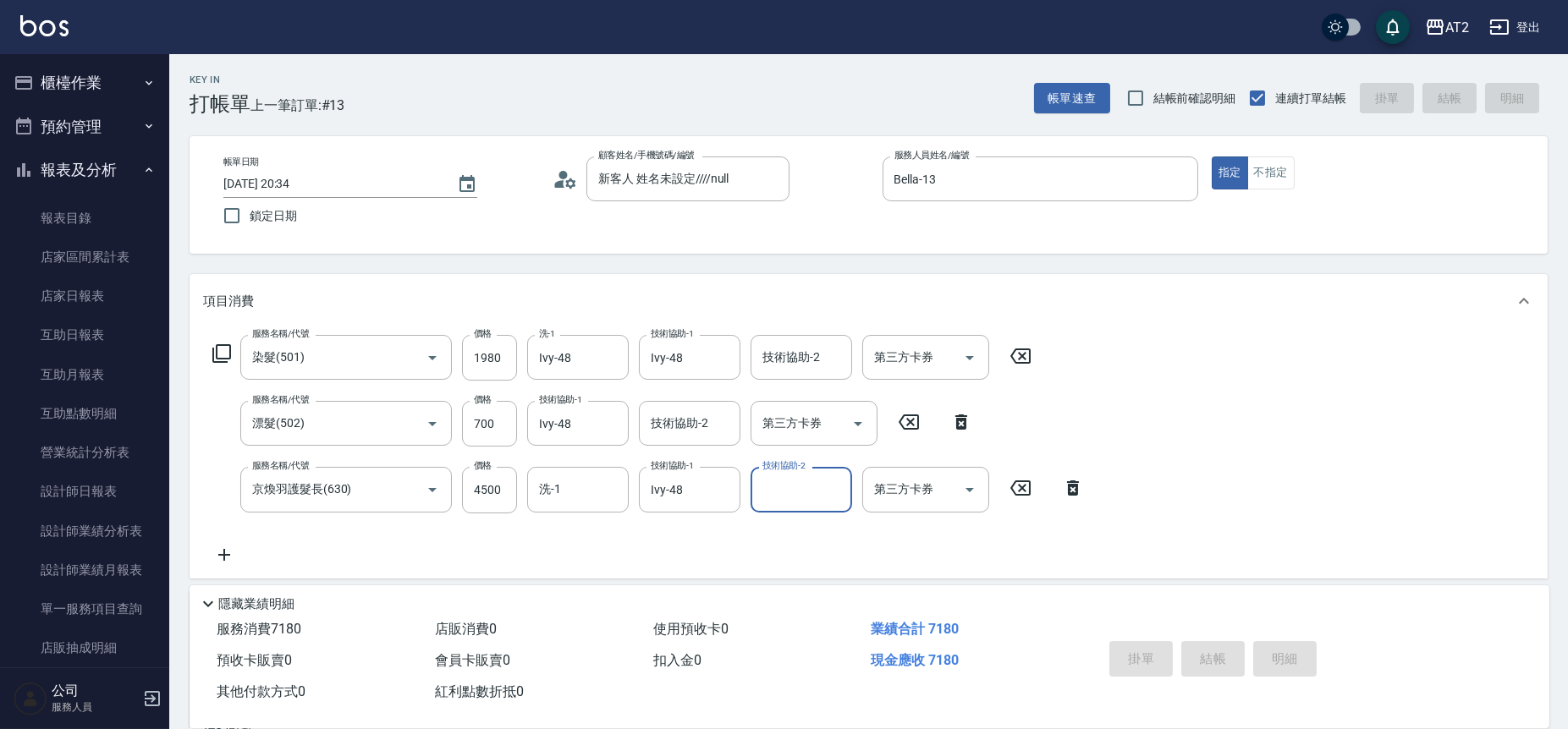
type input "[DATE] 20:54"
type input "0"
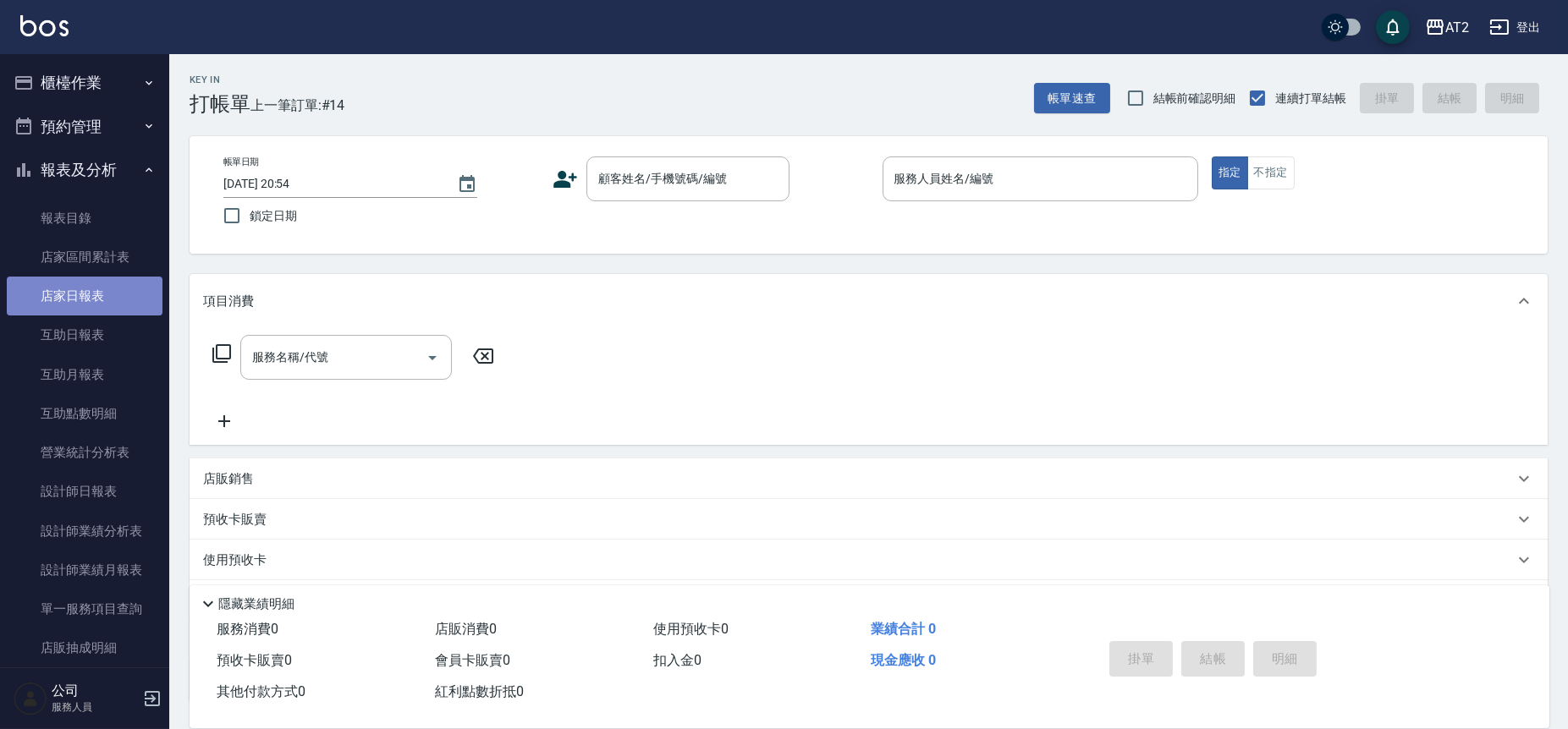
click at [103, 297] on link "店家日報表" at bounding box center [85, 295] width 156 height 39
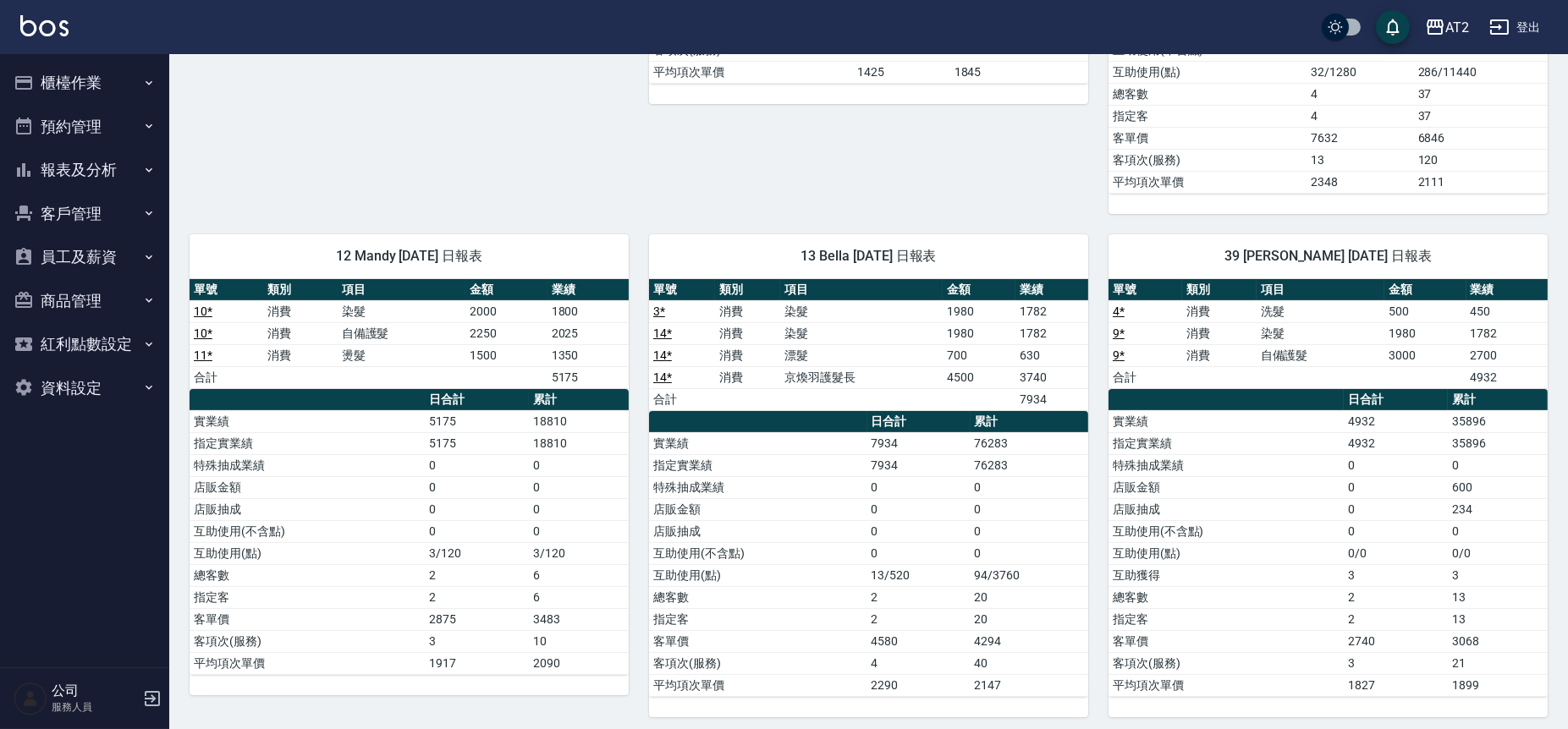
scroll to position [661, 0]
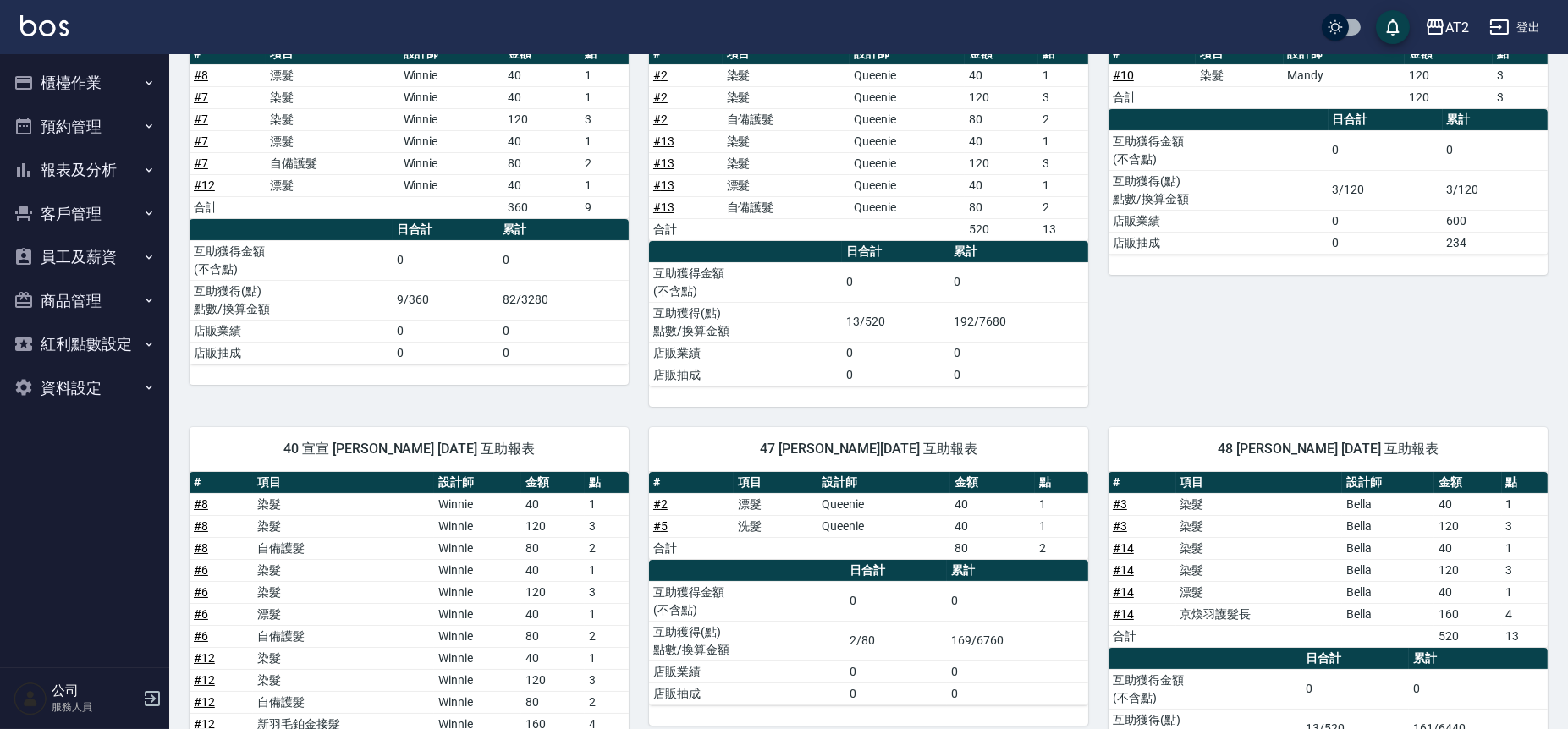
scroll to position [464, 0]
